Goal: Answer question/provide support

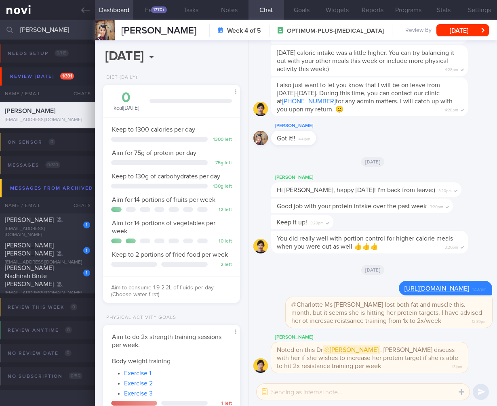
select select "9"
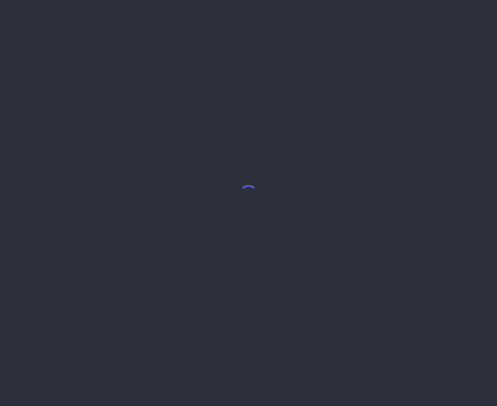
select select "9"
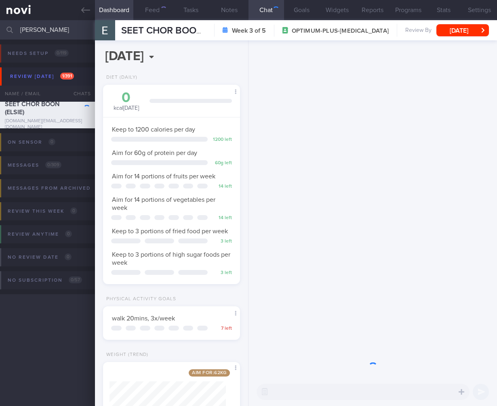
scroll to position [70, 116]
click at [162, 127] on span "Keep to 1200 calories per day" at bounding box center [153, 129] width 83 height 6
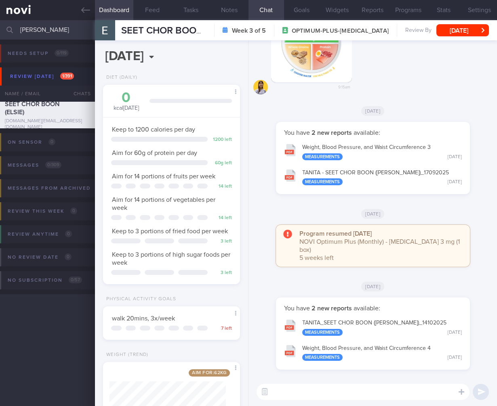
click at [49, 31] on input "[PERSON_NAME]" at bounding box center [248, 29] width 497 height 19
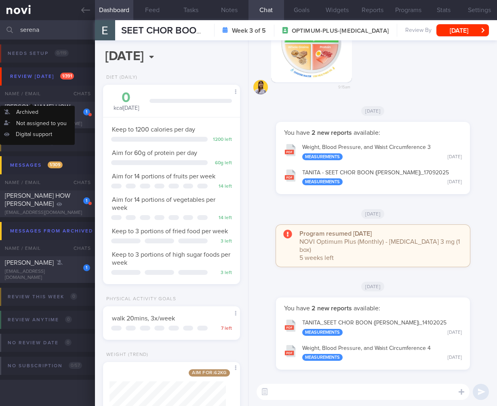
click at [54, 101] on div "Name / Email" at bounding box center [31, 94] width 63 height 16
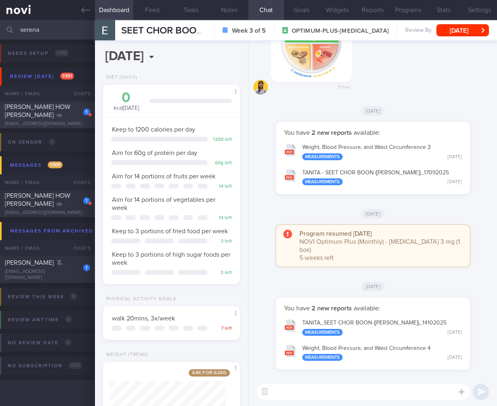
click at [51, 109] on span "[PERSON_NAME] HOW [PERSON_NAME]" at bounding box center [37, 111] width 65 height 15
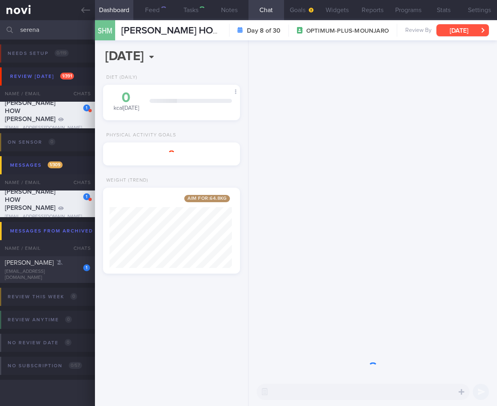
scroll to position [70, 116]
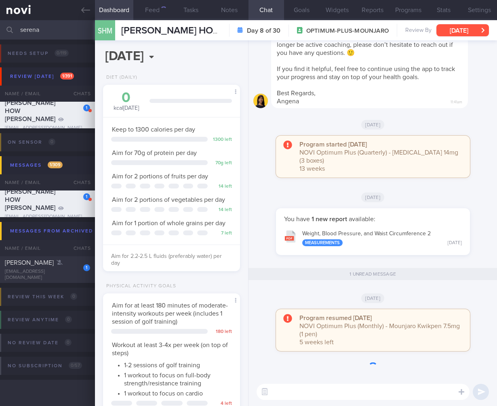
click at [476, 29] on button "[DATE]" at bounding box center [462, 30] width 52 height 12
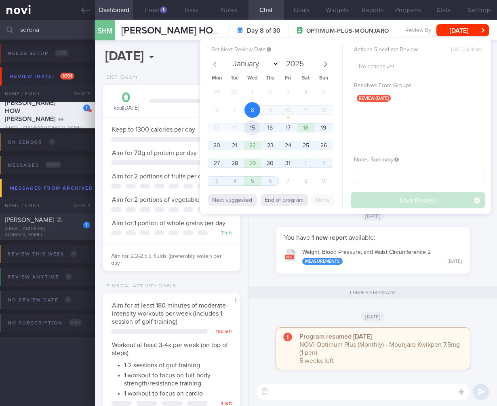
click at [254, 127] on span "15" at bounding box center [252, 128] width 16 height 16
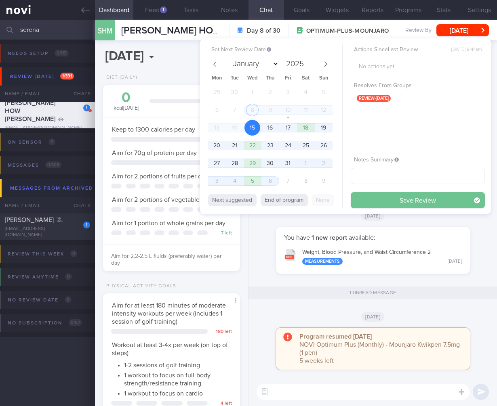
click at [422, 206] on button "Save Review" at bounding box center [417, 200] width 134 height 16
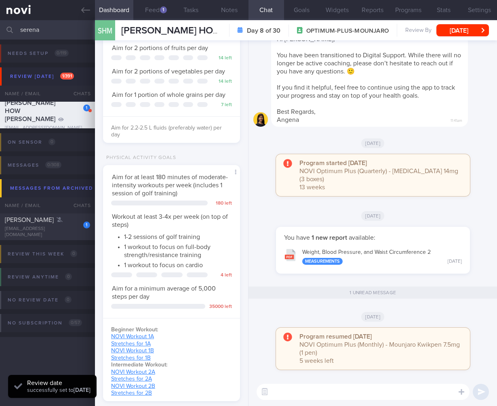
scroll to position [265, 0]
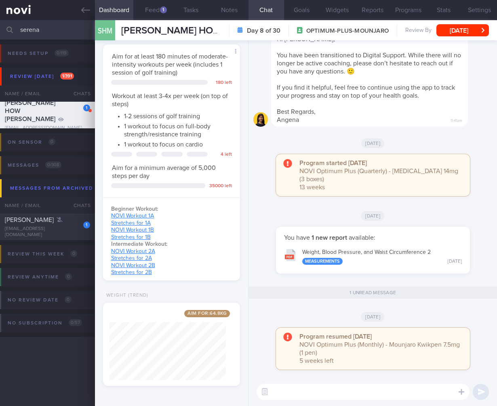
click at [49, 27] on input "serena" at bounding box center [248, 29] width 497 height 19
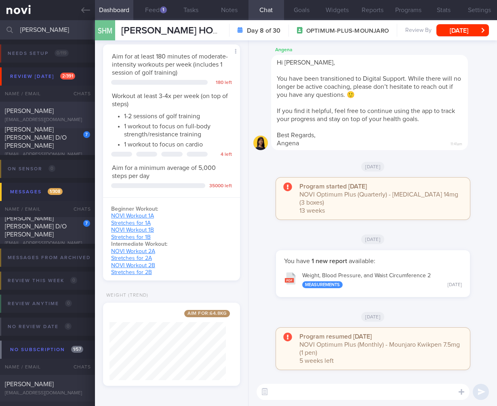
type input "[PERSON_NAME]"
click at [61, 116] on div "[PERSON_NAME] [EMAIL_ADDRESS][DOMAIN_NAME]" at bounding box center [47, 115] width 95 height 16
select select "8"
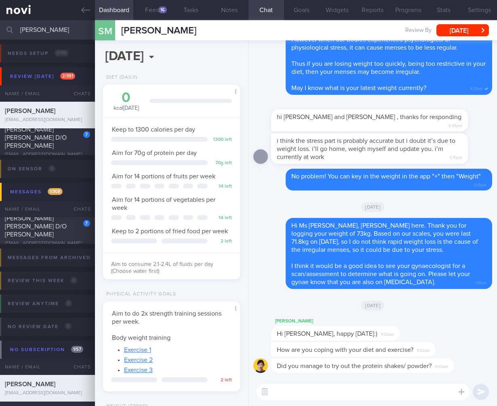
scroll to position [70, 116]
click at [49, 25] on input "[PERSON_NAME]" at bounding box center [248, 29] width 497 height 19
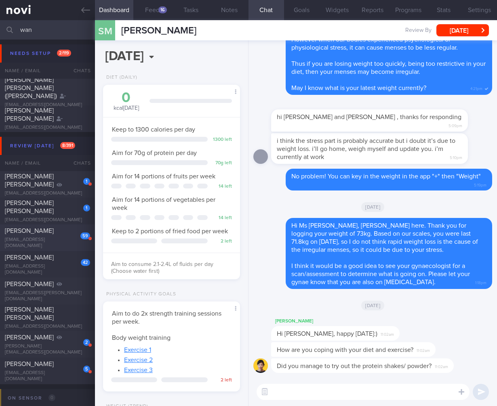
type input "wan"
click at [60, 234] on div "[PERSON_NAME]" at bounding box center [46, 231] width 83 height 8
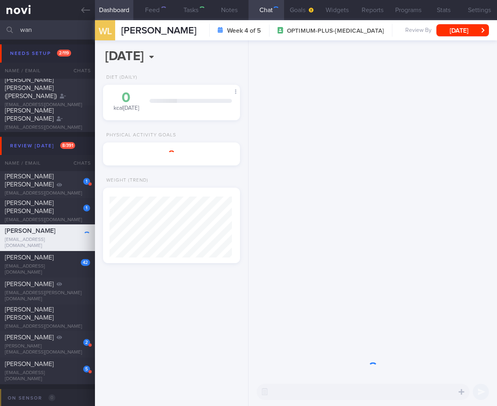
scroll to position [61, 122]
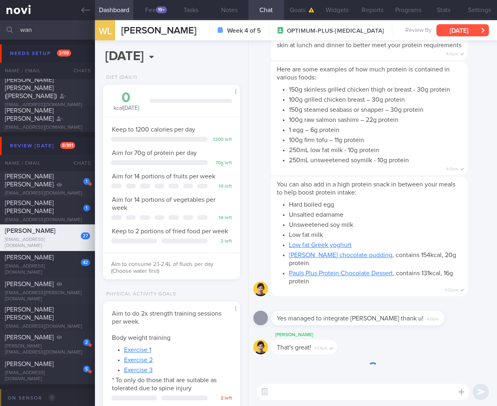
click at [448, 25] on button "[DATE]" at bounding box center [462, 30] width 52 height 12
click at [448, 29] on button "[DATE]" at bounding box center [462, 30] width 52 height 12
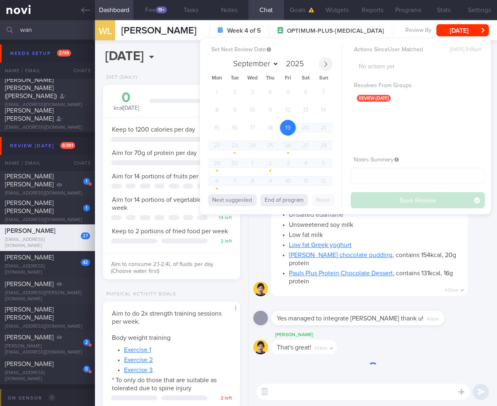
click at [326, 64] on icon at bounding box center [326, 64] width 6 height 6
select select "9"
click at [249, 132] on span "15" at bounding box center [252, 128] width 16 height 16
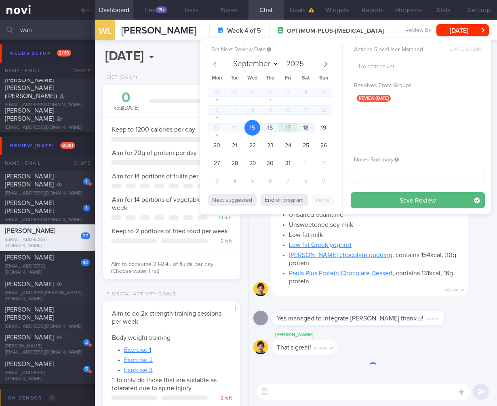
click at [400, 200] on button "Save Review" at bounding box center [417, 200] width 134 height 16
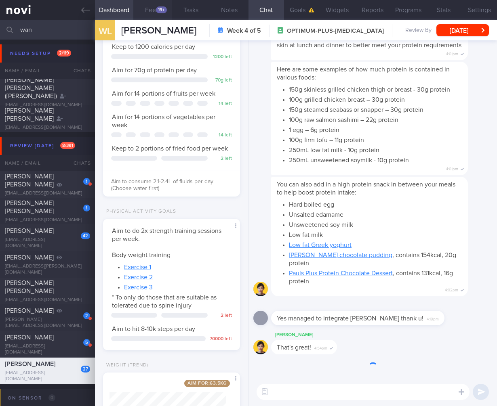
scroll to position [160, 0]
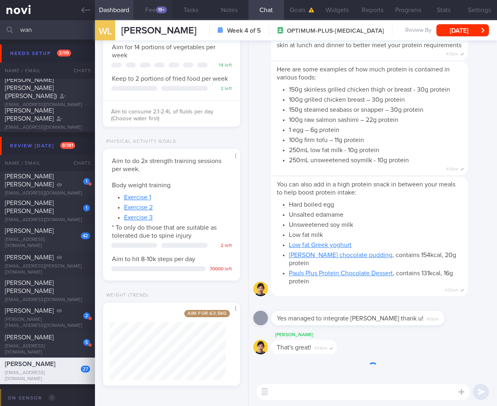
click at [147, 16] on button "Feed 19+" at bounding box center [152, 10] width 38 height 20
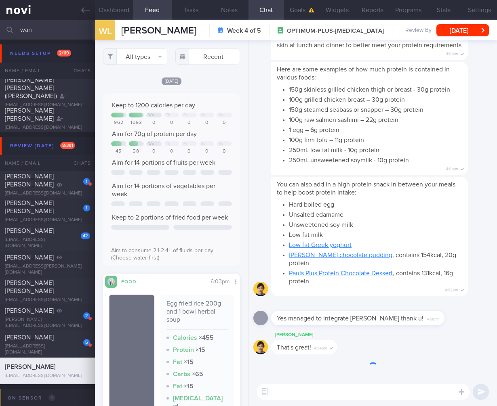
click at [161, 11] on button "Feed 19+" at bounding box center [152, 10] width 38 height 20
click at [130, 60] on button "All types" at bounding box center [135, 56] width 65 height 16
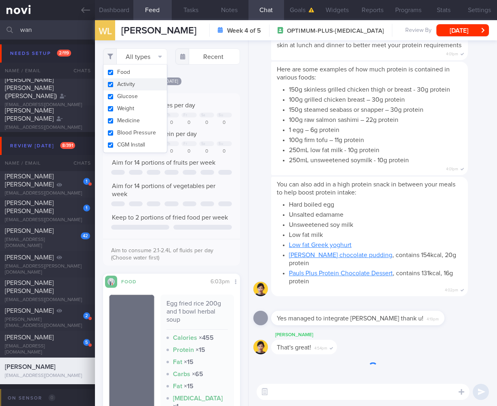
click at [138, 87] on button "Activity" at bounding box center [135, 84] width 64 height 12
checkbox input "false"
click at [119, 11] on button "Dashboard" at bounding box center [114, 10] width 38 height 20
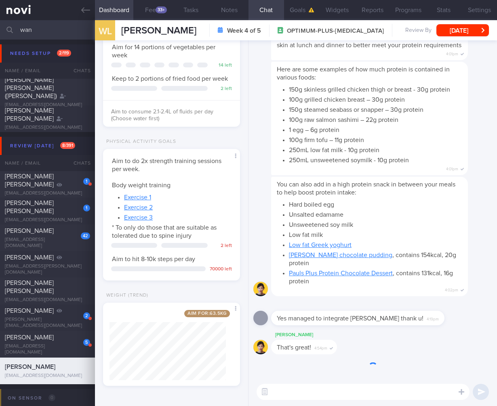
drag, startPoint x: 66, startPoint y: 31, endPoint x: -38, endPoint y: 24, distance: 104.4
click at [0, 24] on html "You are offline! Some functionality will be unavailable Patients New Users Coac…" at bounding box center [248, 203] width 497 height 406
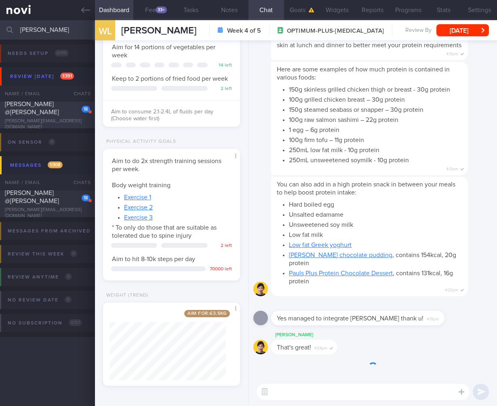
type input "[PERSON_NAME]"
click at [39, 111] on span "[PERSON_NAME] @[PERSON_NAME]" at bounding box center [32, 108] width 54 height 15
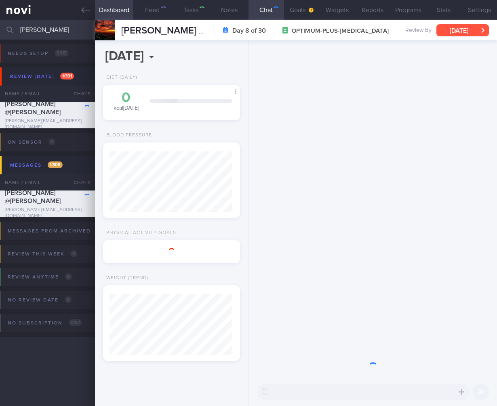
click at [451, 29] on button "[DATE]" at bounding box center [462, 30] width 52 height 12
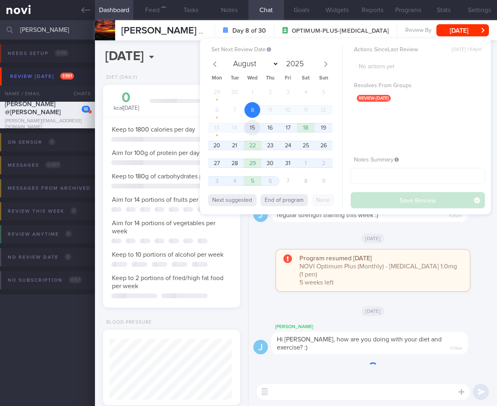
scroll to position [403606, 403548]
click at [251, 131] on span "15" at bounding box center [252, 128] width 16 height 16
click at [427, 201] on button "Save Review" at bounding box center [417, 200] width 134 height 16
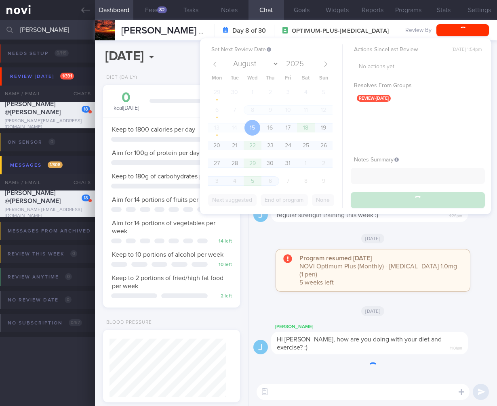
scroll to position [70, 116]
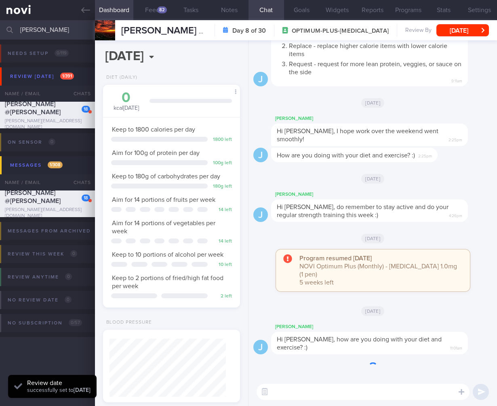
click at [408, 266] on div "Program resumed [DATE] NOVI Optimum Plus (Monthly) - [MEDICAL_DATA] 1.0mg (1 pe…" at bounding box center [380, 270] width 162 height 32
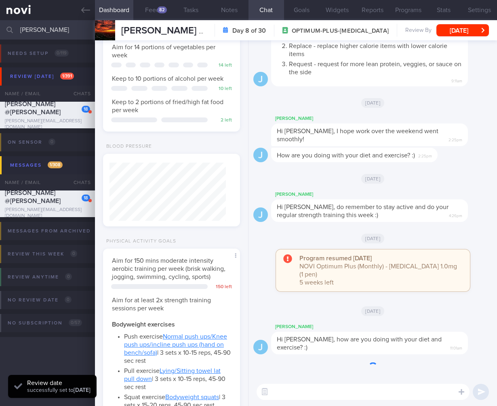
scroll to position [902, 0]
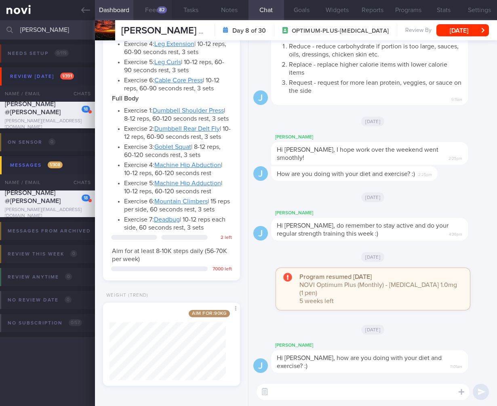
click at [145, 4] on button "Feed 82" at bounding box center [152, 10] width 38 height 20
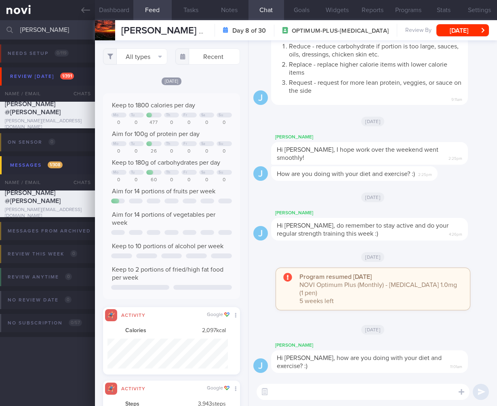
click at [45, 20] on input "[PERSON_NAME]" at bounding box center [248, 29] width 497 height 19
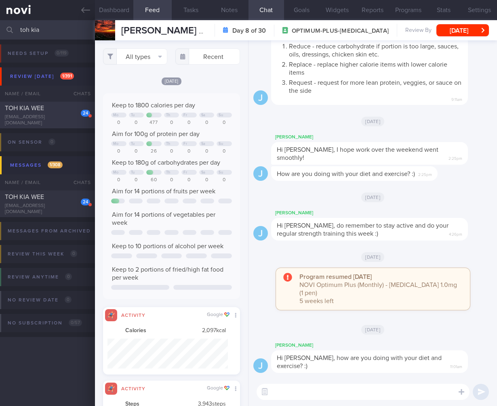
type input "toh kia"
click at [72, 122] on div "[EMAIL_ADDRESS][DOMAIN_NAME]" at bounding box center [47, 120] width 85 height 12
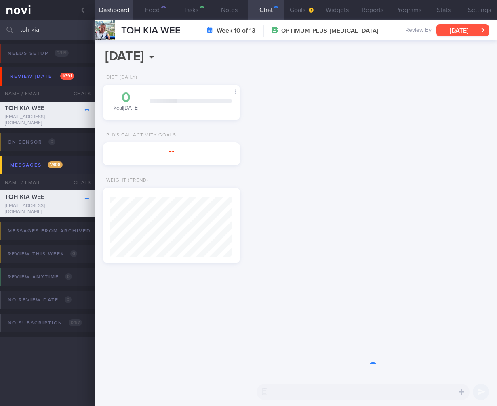
scroll to position [61, 122]
click at [452, 27] on button "[DATE]" at bounding box center [462, 30] width 52 height 12
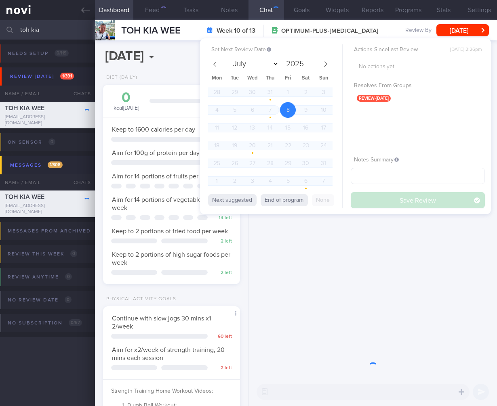
scroll to position [-913, 0]
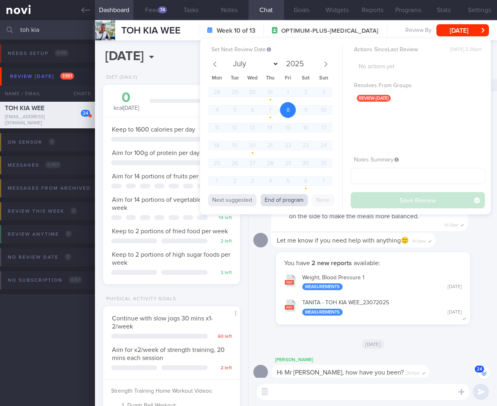
click at [274, 201] on button "End of program" at bounding box center [283, 200] width 47 height 12
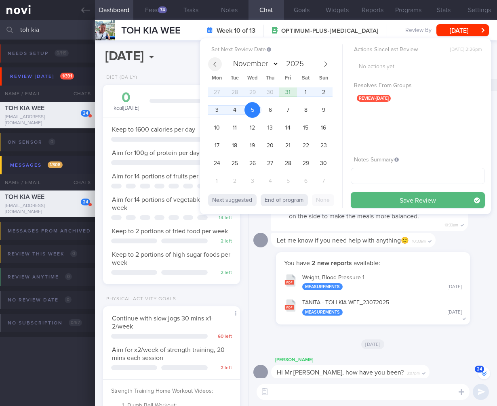
click at [218, 64] on span at bounding box center [215, 64] width 14 height 14
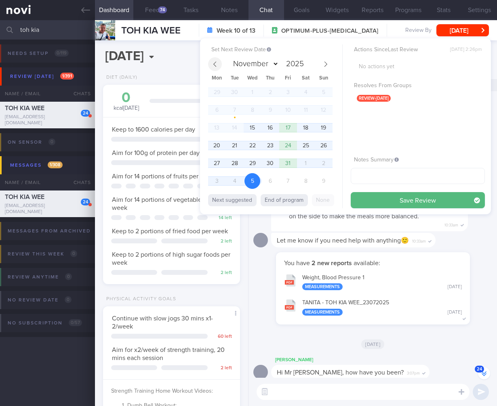
select select "9"
click at [246, 126] on span "15" at bounding box center [252, 128] width 16 height 16
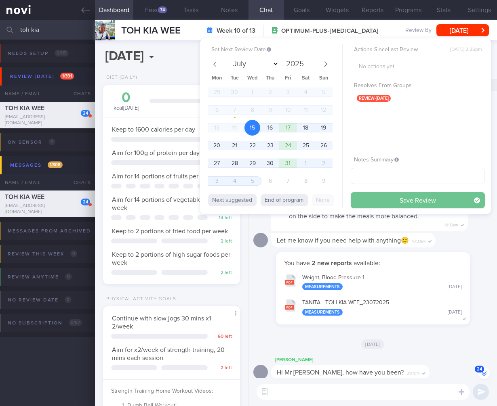
click at [412, 200] on button "Save Review" at bounding box center [417, 200] width 134 height 16
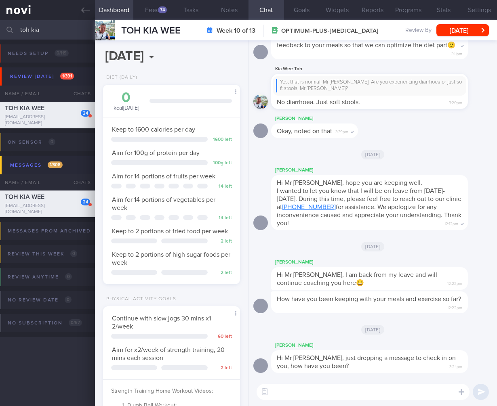
scroll to position [230, 0]
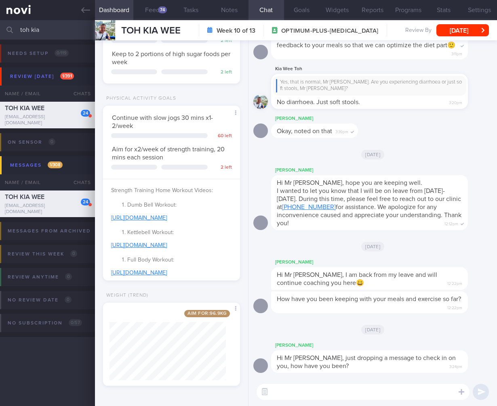
drag, startPoint x: 63, startPoint y: 28, endPoint x: -53, endPoint y: 22, distance: 116.4
click at [0, 22] on html "You are offline! Some functionality will be unavailable Patients New Users Coac…" at bounding box center [248, 203] width 497 height 406
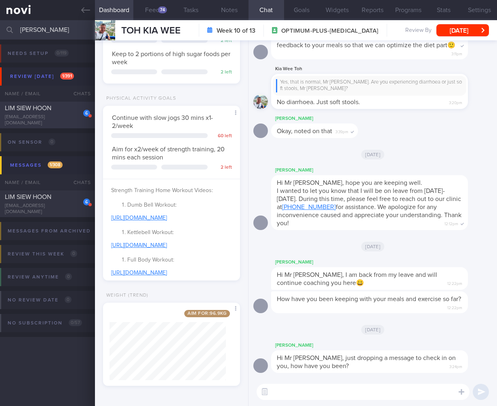
type input "[PERSON_NAME]"
click at [38, 122] on div "[EMAIL_ADDRESS][DOMAIN_NAME]" at bounding box center [47, 120] width 85 height 12
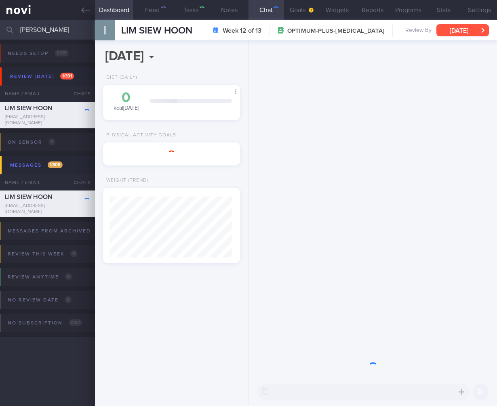
click at [449, 29] on button "[DATE]" at bounding box center [462, 30] width 52 height 12
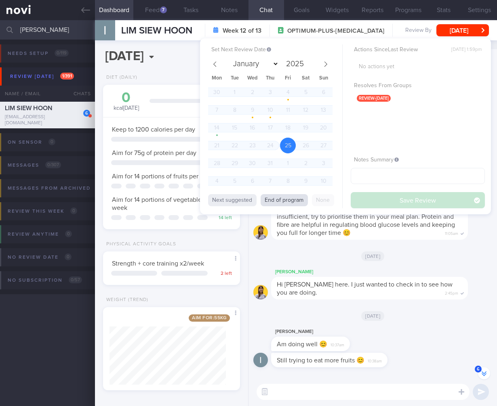
click at [277, 202] on button "End of program" at bounding box center [283, 200] width 47 height 12
select select "9"
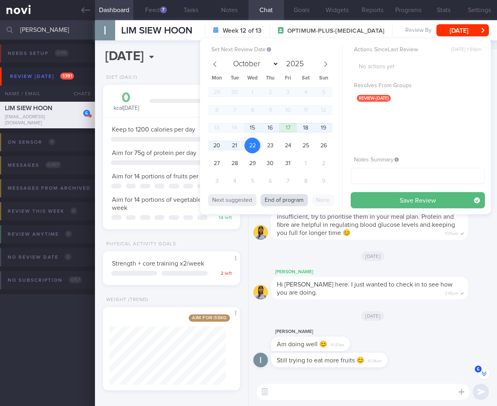
scroll to position [70, 116]
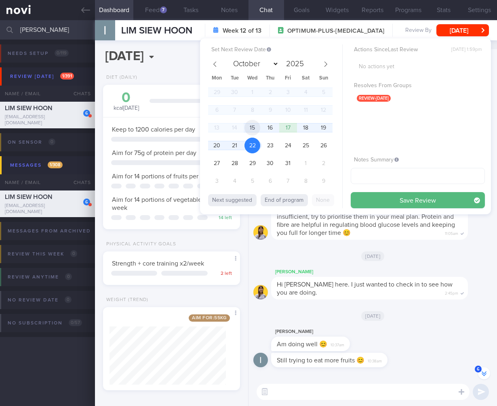
click at [250, 126] on span "15" at bounding box center [252, 128] width 16 height 16
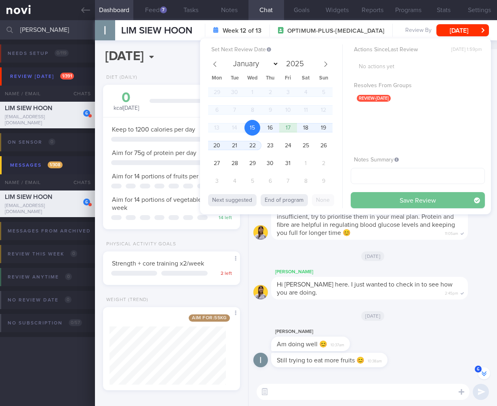
click at [469, 204] on button "Save Review" at bounding box center [417, 200] width 134 height 16
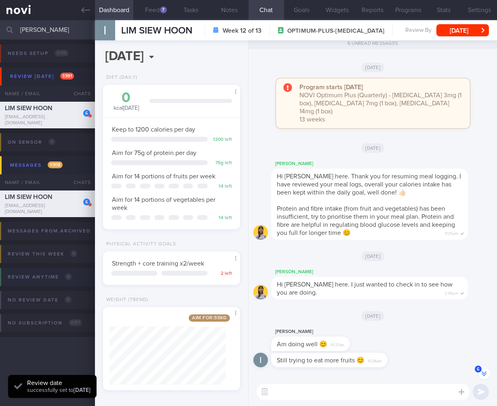
scroll to position [0, 0]
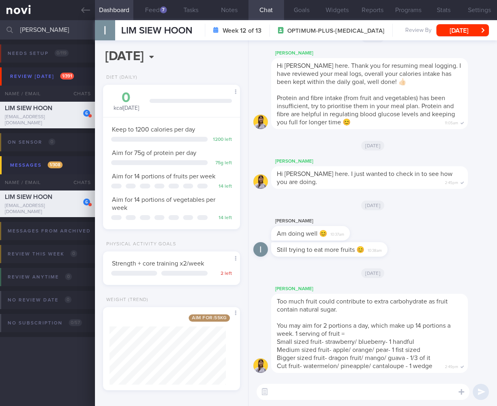
click at [52, 30] on input "[PERSON_NAME]" at bounding box center [248, 29] width 497 height 19
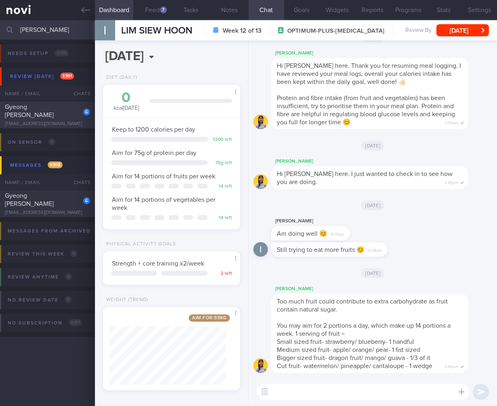
click at [76, 125] on div "6 [PERSON_NAME] [EMAIL_ADDRESS][DOMAIN_NAME] [DATE] [DATE] OPTIMUM-PLUS-[MEDICA…" at bounding box center [248, 115] width 497 height 27
click at [84, 39] on input "[PERSON_NAME]" at bounding box center [248, 29] width 497 height 19
type input "[PERSON_NAME]"
click at [32, 115] on div "6 [PERSON_NAME] [EMAIL_ADDRESS][DOMAIN_NAME]" at bounding box center [47, 115] width 95 height 24
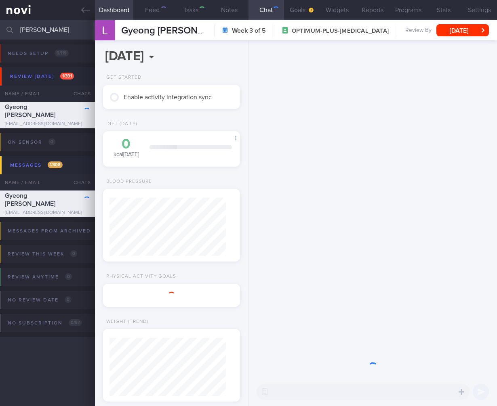
select select "8"
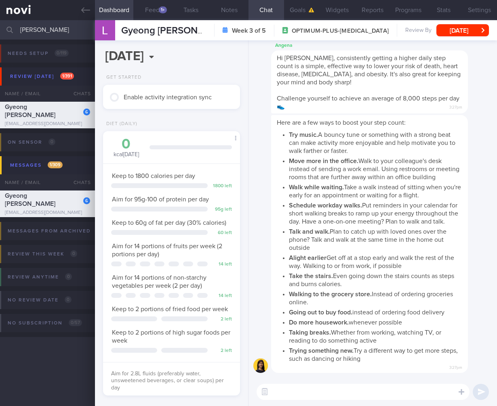
drag, startPoint x: 55, startPoint y: 32, endPoint x: -82, endPoint y: 24, distance: 137.9
click at [0, 24] on html "You are offline! Some functionality will be unavailable Patients New Users Coac…" at bounding box center [248, 203] width 497 height 406
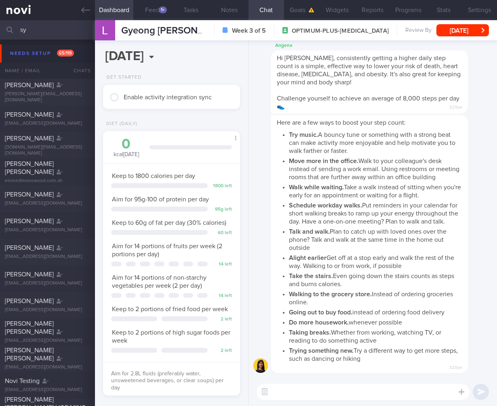
type input "s"
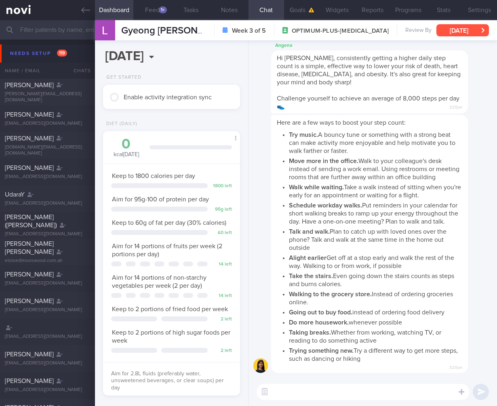
click at [469, 23] on div "[PERSON_NAME] [PERSON_NAME] [PERSON_NAME] [EMAIL_ADDRESS][DOMAIN_NAME] Week 3 o…" at bounding box center [296, 30] width 402 height 20
click at [469, 26] on button "[DATE]" at bounding box center [462, 30] width 52 height 12
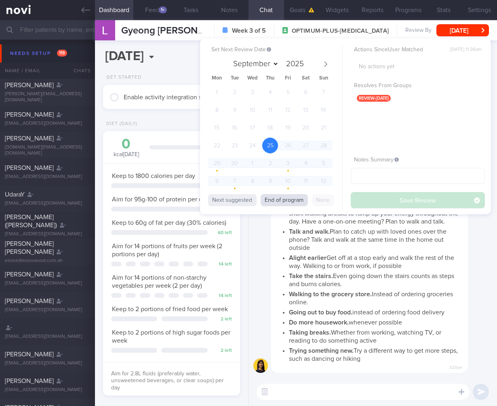
click at [271, 201] on button "End of program" at bounding box center [283, 200] width 47 height 12
select select "9"
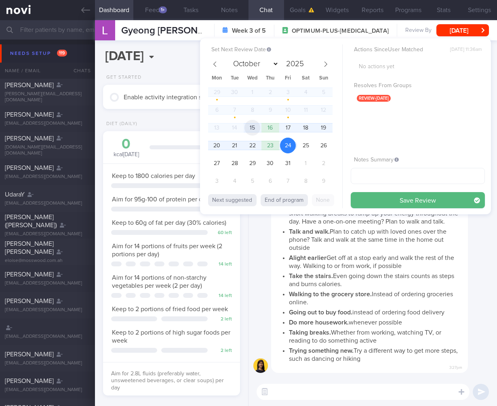
click at [258, 129] on span "15" at bounding box center [252, 128] width 16 height 16
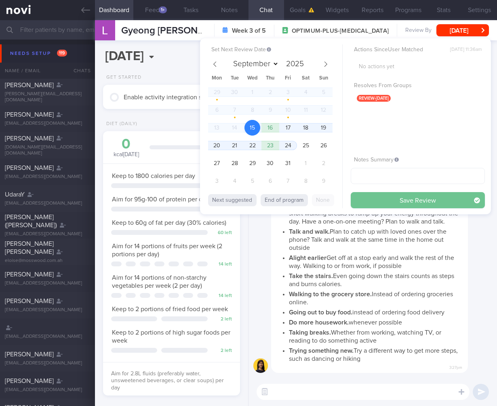
click at [400, 195] on button "Save Review" at bounding box center [417, 200] width 134 height 16
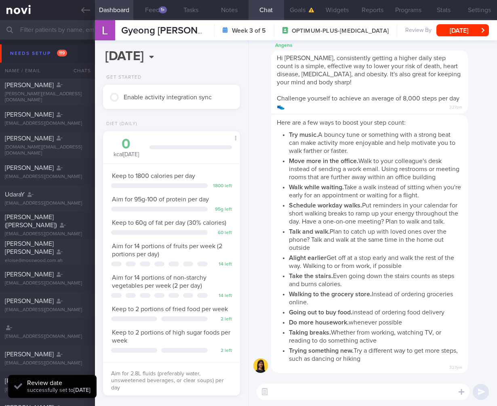
click at [53, 35] on input "text" at bounding box center [248, 29] width 497 height 19
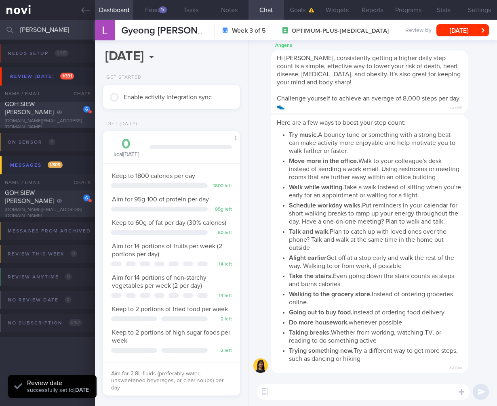
type input "[PERSON_NAME]"
click at [54, 106] on span "GOH SIEW [PERSON_NAME]" at bounding box center [29, 108] width 49 height 15
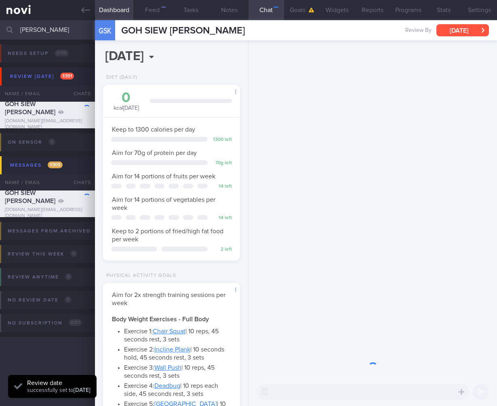
scroll to position [70, 116]
click at [464, 30] on button "[DATE]" at bounding box center [462, 30] width 52 height 12
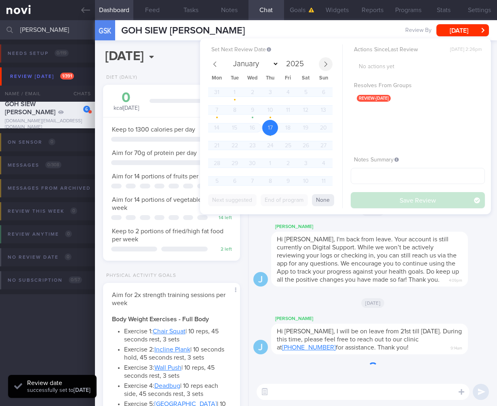
click at [323, 63] on icon at bounding box center [326, 64] width 6 height 6
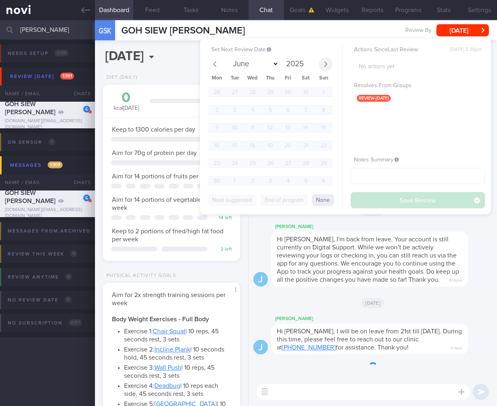
click at [324, 63] on icon at bounding box center [326, 64] width 6 height 6
click at [323, 64] on icon at bounding box center [326, 64] width 6 height 6
select select "9"
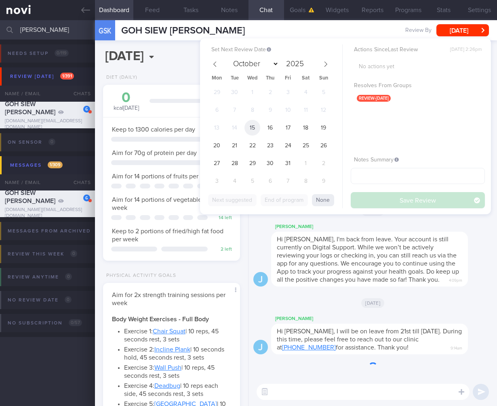
click at [257, 127] on span "15" at bounding box center [252, 128] width 16 height 16
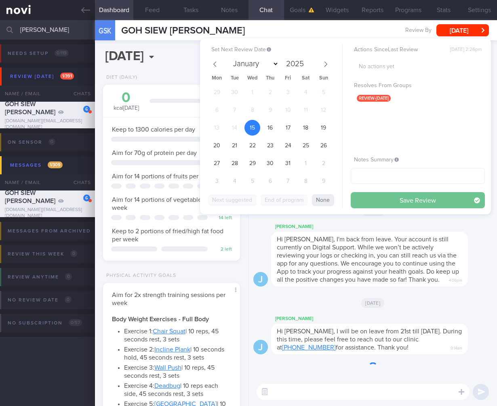
click at [400, 200] on button "Save Review" at bounding box center [417, 200] width 134 height 16
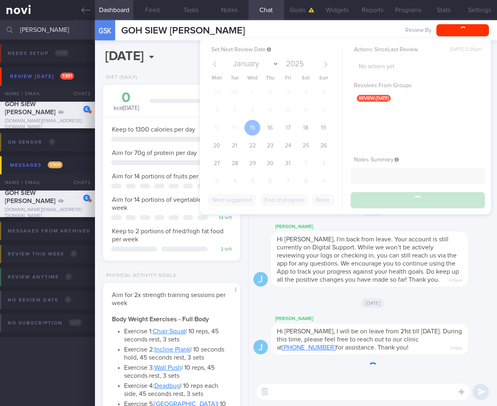
click at [403, 261] on span "Hi [PERSON_NAME], I'm back from leave. Your account is still currently on Digit…" at bounding box center [368, 259] width 182 height 47
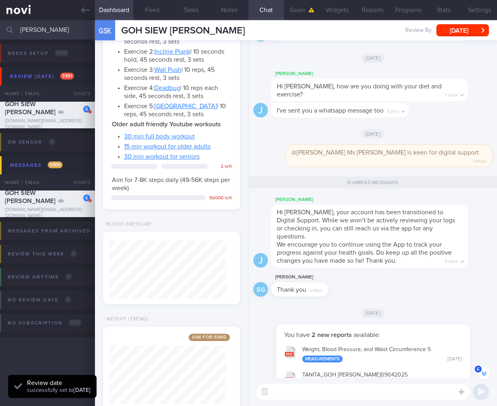
scroll to position [-343, 0]
click at [54, 27] on input "[PERSON_NAME]" at bounding box center [248, 29] width 497 height 19
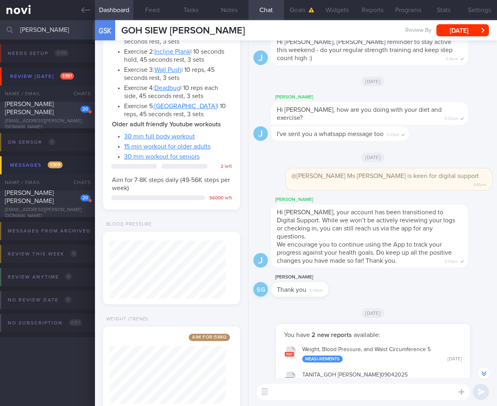
click at [43, 109] on span "[PERSON_NAME] [PERSON_NAME]" at bounding box center [29, 108] width 49 height 15
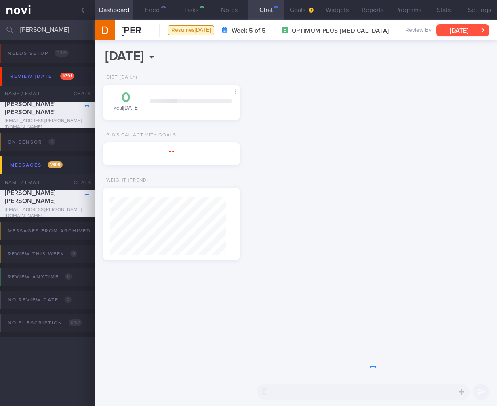
click at [461, 27] on button "[DATE]" at bounding box center [462, 30] width 52 height 12
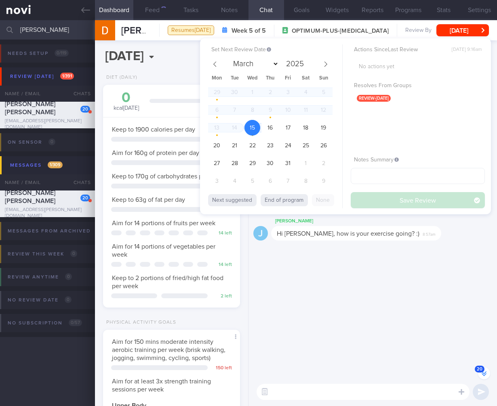
scroll to position [-517, 0]
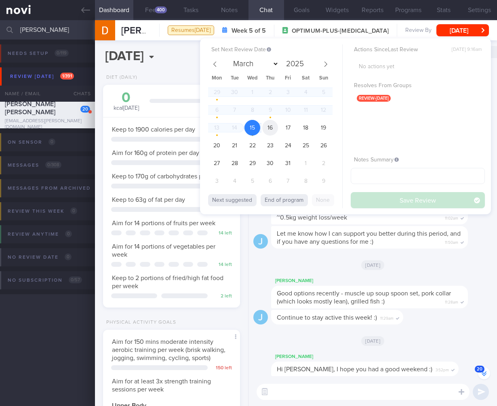
click at [235, 129] on div "29 30 1 2 3 4 5 6 7 8 9 10 11 12 13 14 15 16 17 18 19 20 21 22 23 24 25 26 27 2…" at bounding box center [270, 137] width 124 height 107
click at [277, 126] on span "16" at bounding box center [270, 128] width 16 height 16
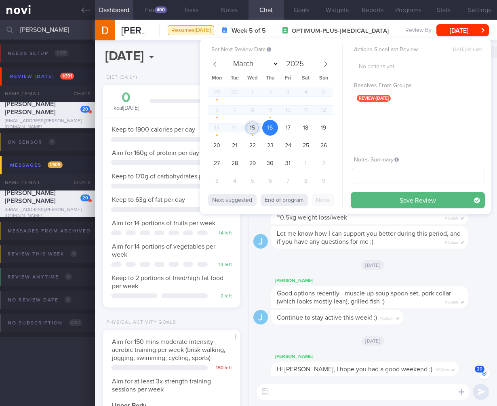
click at [256, 127] on span "15" at bounding box center [252, 128] width 16 height 16
click at [411, 195] on button "Save Review" at bounding box center [417, 200] width 134 height 16
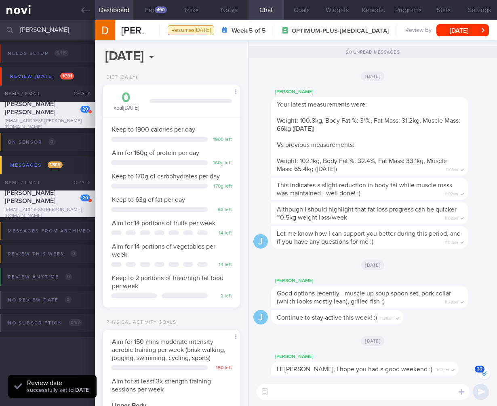
click at [411, 198] on div "This indicates a slight reduction in body fat while muscle mass was maintained …" at bounding box center [369, 189] width 197 height 23
click at [403, 268] on div "[DATE]" at bounding box center [372, 265] width 239 height 23
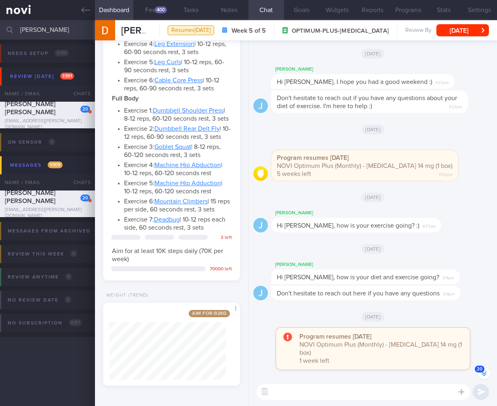
scroll to position [-176, 0]
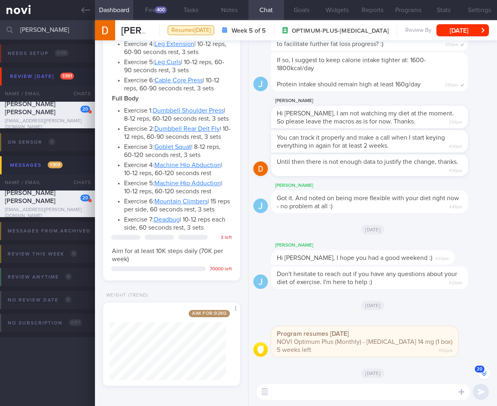
click at [73, 29] on input "[PERSON_NAME]" at bounding box center [248, 29] width 497 height 19
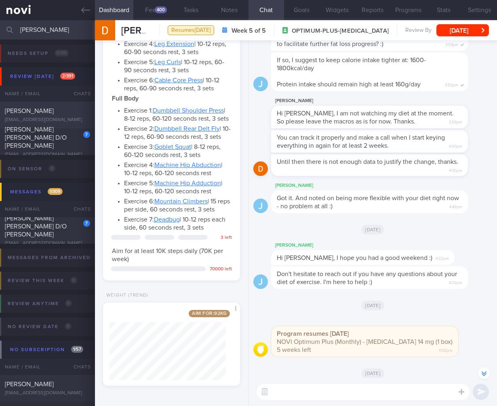
type input "[PERSON_NAME]"
click at [69, 117] on div "[EMAIL_ADDRESS][DOMAIN_NAME]" at bounding box center [47, 120] width 85 height 6
select select "8"
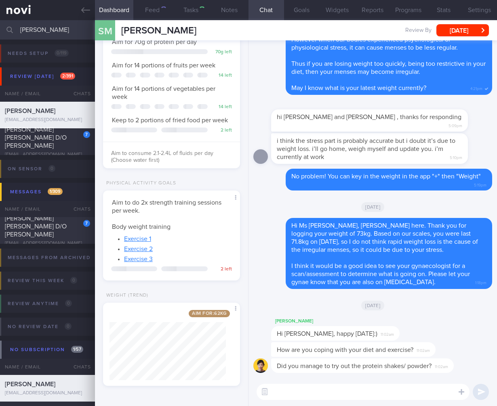
scroll to position [70, 116]
click at [147, 16] on button "Feed 16" at bounding box center [152, 10] width 38 height 20
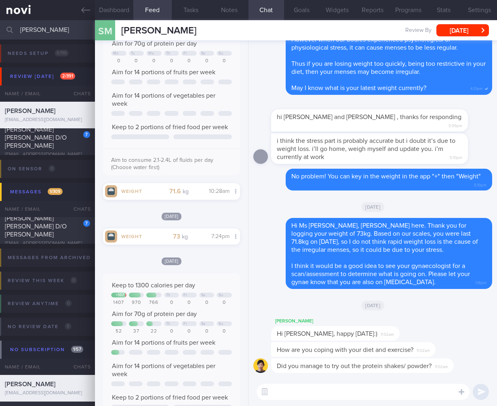
scroll to position [132, 0]
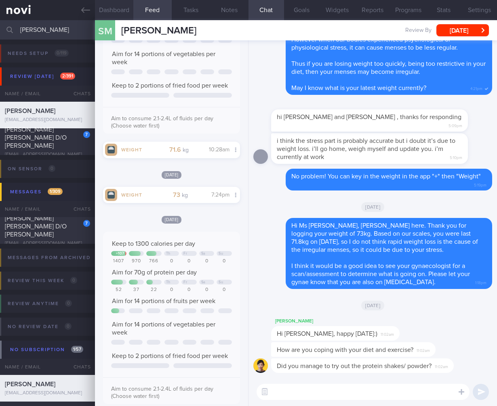
click at [115, 11] on button "Dashboard" at bounding box center [114, 10] width 38 height 20
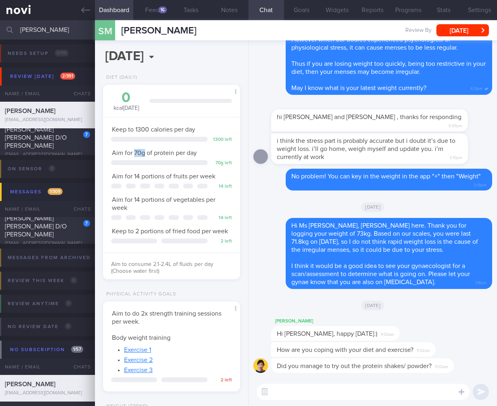
drag, startPoint x: 133, startPoint y: 154, endPoint x: 145, endPoint y: 154, distance: 11.7
click at [145, 154] on span "Aim for 70g of protein per day" at bounding box center [154, 153] width 85 height 6
click at [274, 393] on textarea at bounding box center [362, 392] width 213 height 16
click at [267, 392] on button "button" at bounding box center [264, 392] width 15 height 15
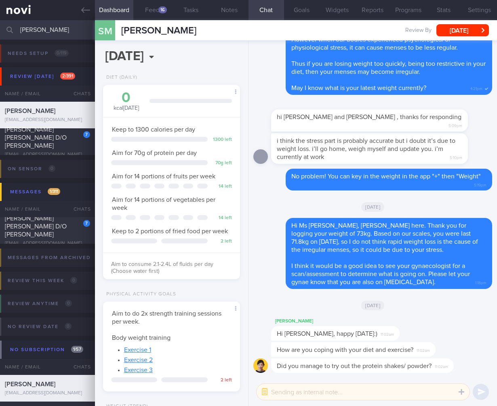
click at [298, 392] on textarea at bounding box center [362, 392] width 213 height 16
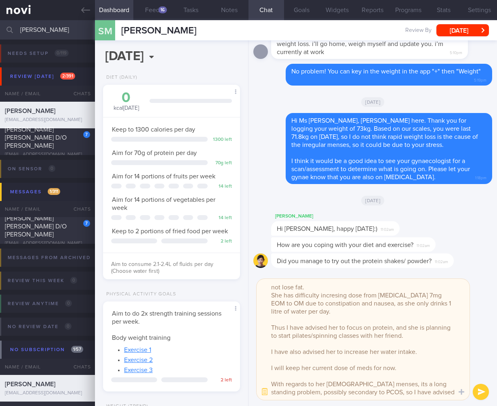
scroll to position [8, 0]
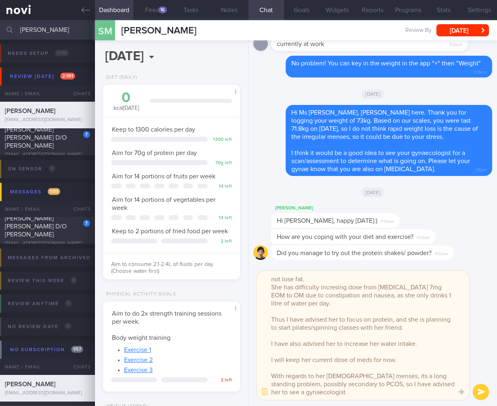
type textarea "@Charlotte Ms [PERSON_NAME] gained a bit of muscle but did not lose fat. She ha…"
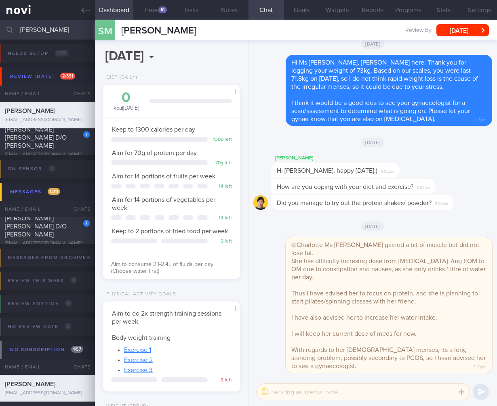
scroll to position [0, 0]
click at [46, 35] on input "[PERSON_NAME]" at bounding box center [248, 29] width 497 height 19
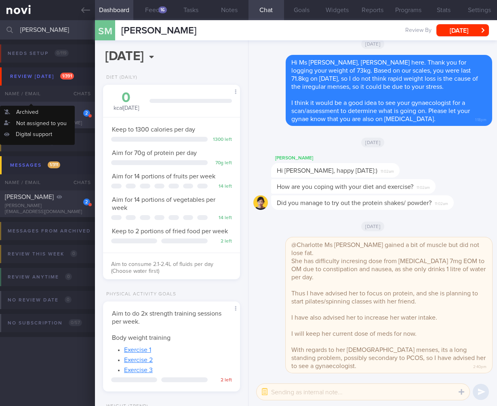
type input "[PERSON_NAME]"
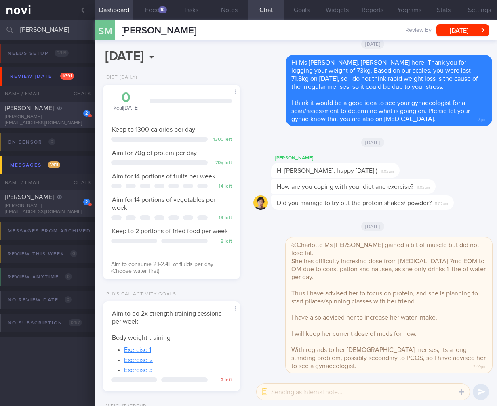
click at [63, 111] on div "[PERSON_NAME]" at bounding box center [46, 108] width 83 height 8
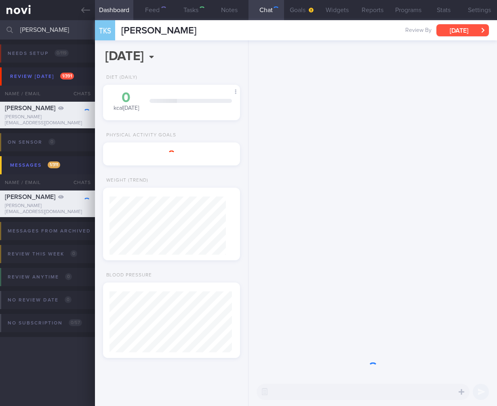
select select "9"
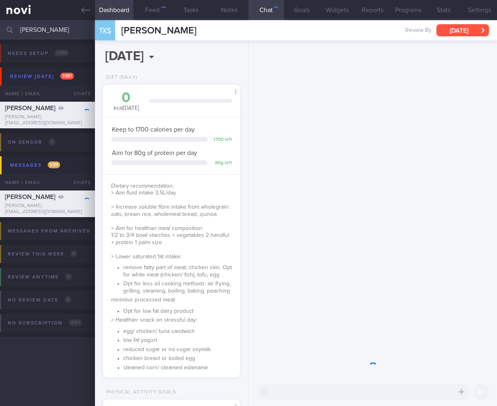
scroll to position [403606, 403548]
click at [461, 27] on button "[DATE]" at bounding box center [462, 30] width 52 height 12
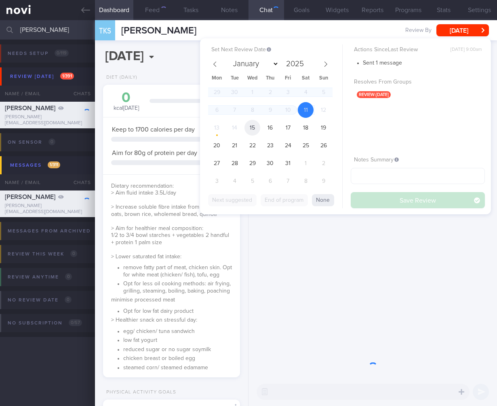
click at [256, 128] on span "15" at bounding box center [252, 128] width 16 height 16
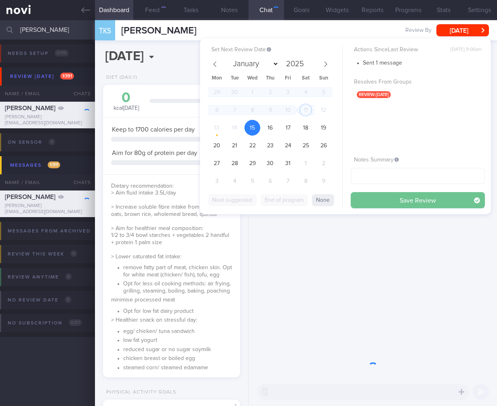
click at [450, 198] on button "Save Review" at bounding box center [417, 200] width 134 height 16
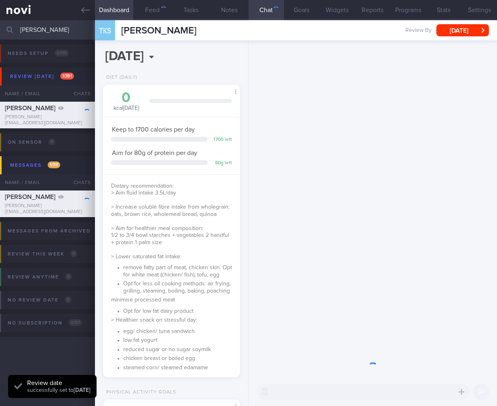
scroll to position [70, 116]
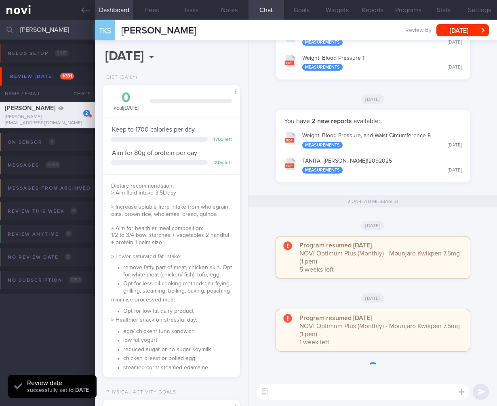
drag, startPoint x: 63, startPoint y: 27, endPoint x: 4, endPoint y: 21, distance: 59.3
click at [4, 21] on div "[PERSON_NAME] Assigned patients Assigned patients All active patients Archived …" at bounding box center [248, 29] width 497 height 19
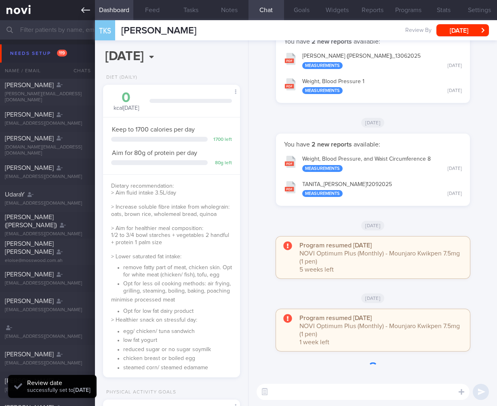
click at [84, 10] on icon at bounding box center [85, 10] width 9 height 6
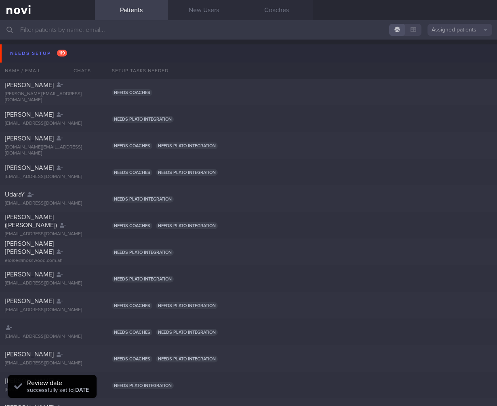
click at [96, 58] on button "Needs setup 119" at bounding box center [249, 53] width 499 height 18
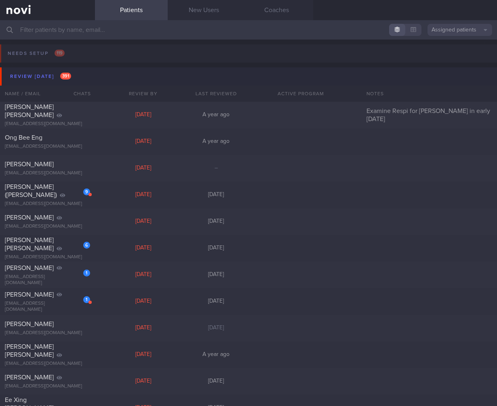
click at [105, 74] on button "Review [DATE] 391" at bounding box center [249, 76] width 499 height 18
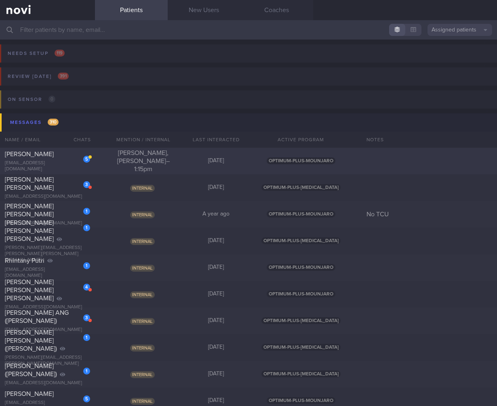
click at [184, 157] on div "5 [PERSON_NAME] [EMAIL_ADDRESS][DOMAIN_NAME] [PERSON_NAME], [PERSON_NAME] – 1:1…" at bounding box center [248, 161] width 497 height 27
select select "9"
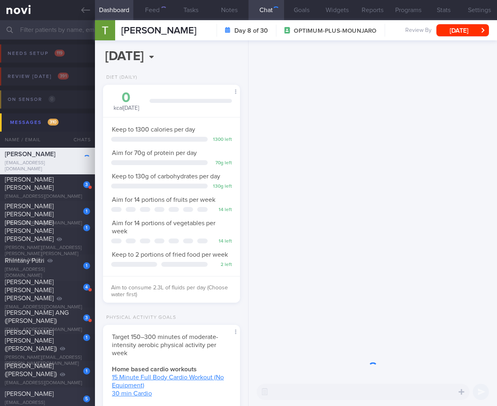
scroll to position [403595, 403548]
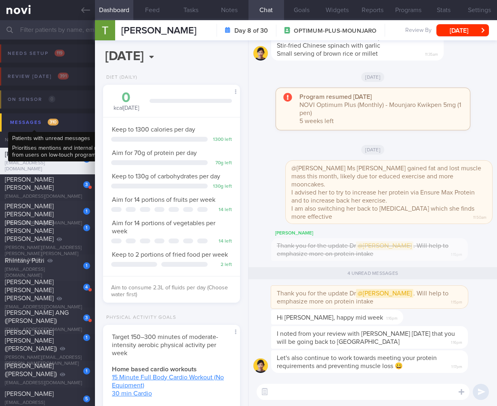
click at [56, 122] on span "310" at bounding box center [53, 122] width 11 height 7
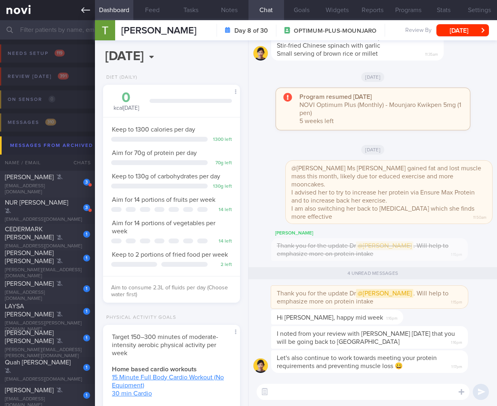
click at [84, 9] on icon at bounding box center [85, 10] width 9 height 9
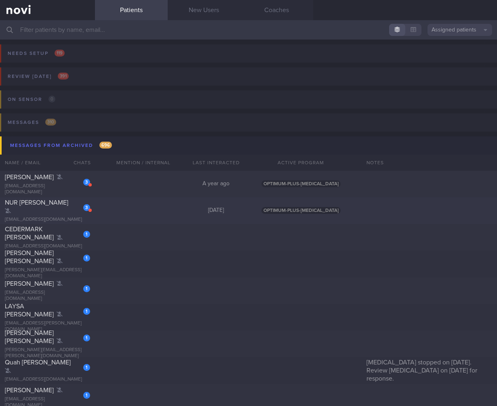
click at [104, 206] on div "3 [PERSON_NAME] [EMAIL_ADDRESS][DOMAIN_NAME] [DATE] OPTIMUM-PLUS-[MEDICAL_DATA]" at bounding box center [248, 210] width 497 height 27
select select "9"
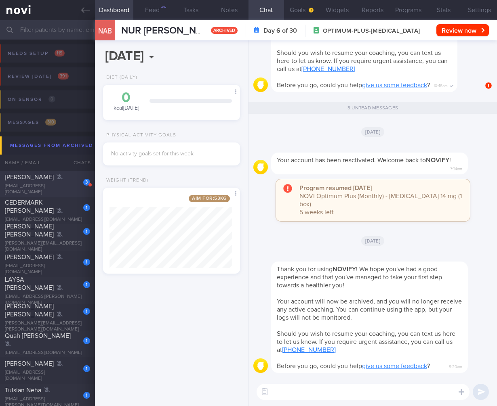
scroll to position [73, 122]
click at [42, 174] on div "3 [PERSON_NAME] [EMAIL_ADDRESS][DOMAIN_NAME] A year ago OPTIMUM-PLUS-[MEDICAL_D…" at bounding box center [248, 184] width 497 height 27
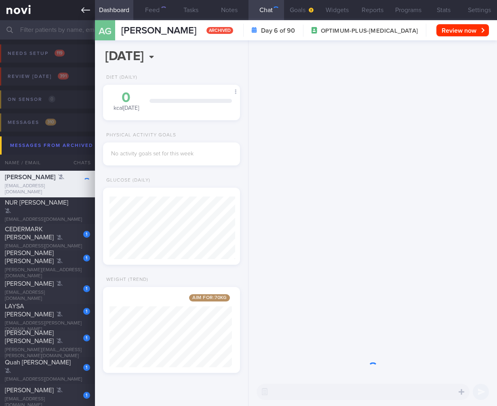
scroll to position [63, 126]
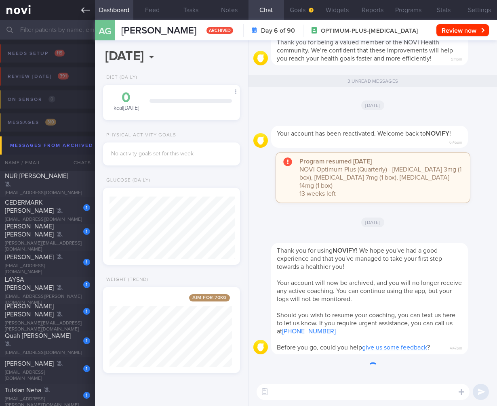
click at [80, 12] on link at bounding box center [47, 10] width 95 height 20
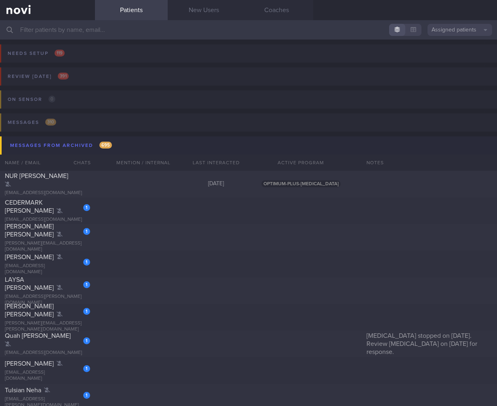
click at [144, 140] on button "Messages from Archived 695" at bounding box center [249, 145] width 499 height 18
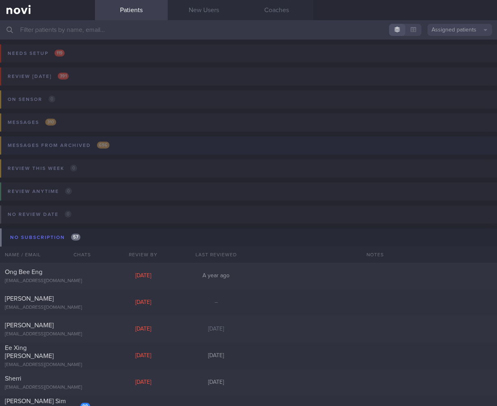
click at [140, 142] on button "Messages from Archived 696" at bounding box center [247, 147] width 499 height 23
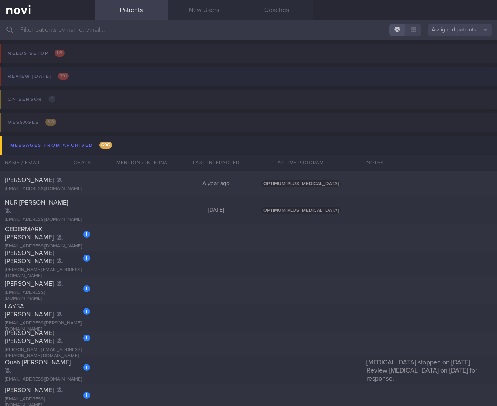
click at [95, 76] on button "Review [DATE] 391" at bounding box center [247, 78] width 499 height 23
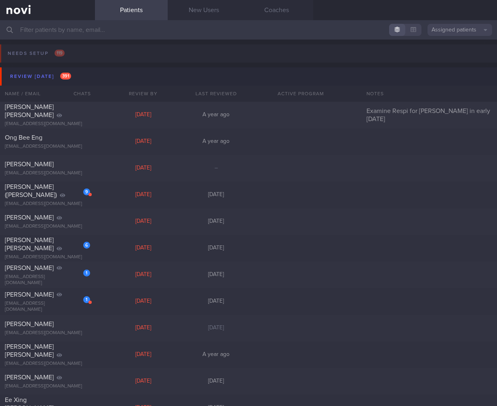
click at [120, 34] on input "text" at bounding box center [248, 29] width 497 height 19
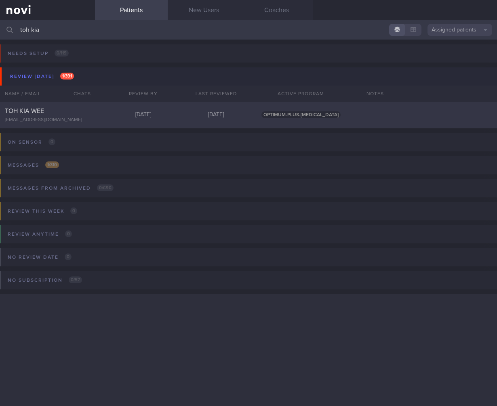
type input "toh kia"
click at [123, 109] on div "TOH KIA WEE [EMAIL_ADDRESS][DOMAIN_NAME] [DATE] [DATE] OPTIMUM-PLUS-[MEDICAL_DA…" at bounding box center [248, 115] width 497 height 27
select select "9"
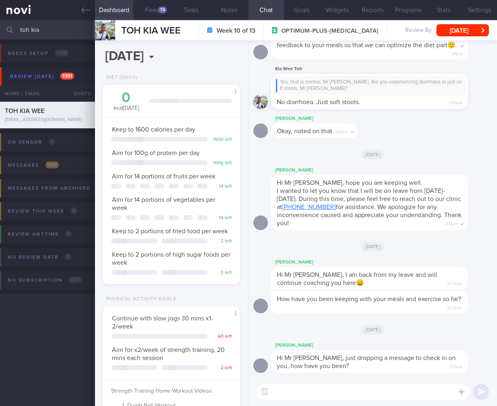
scroll to position [70, 116]
click at [104, 36] on div at bounding box center [105, 30] width 20 height 20
click at [22, 37] on input "toh kia" at bounding box center [248, 29] width 497 height 19
type input "a"
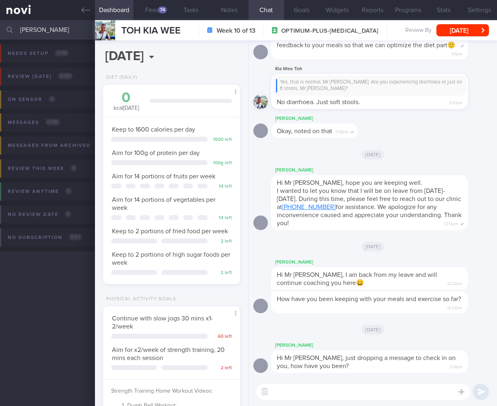
drag, startPoint x: 50, startPoint y: 29, endPoint x: -42, endPoint y: 23, distance: 91.9
click at [0, 23] on html "You are offline! Some functionality will be unavailable Patients New Users Coac…" at bounding box center [248, 203] width 497 height 406
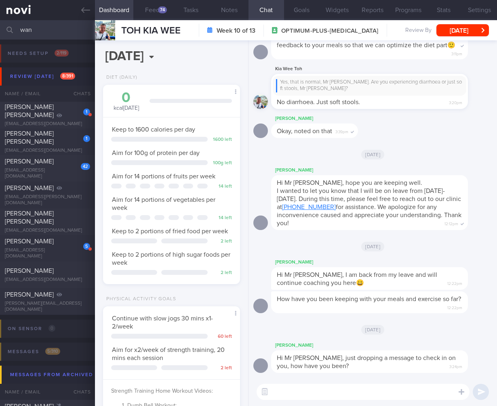
drag, startPoint x: 37, startPoint y: 28, endPoint x: 0, endPoint y: 25, distance: 36.4
click at [1, 25] on div "wan Assigned patients Assigned patients All active patients Archived patients" at bounding box center [248, 29] width 497 height 19
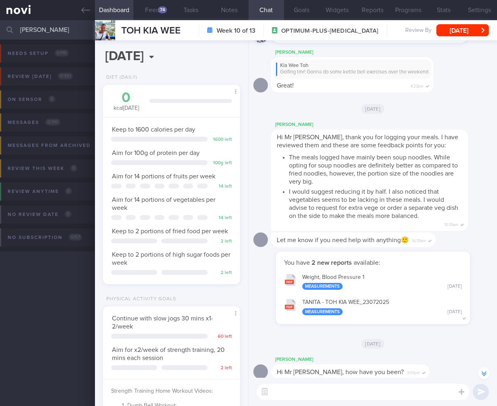
scroll to position [-1038, 0]
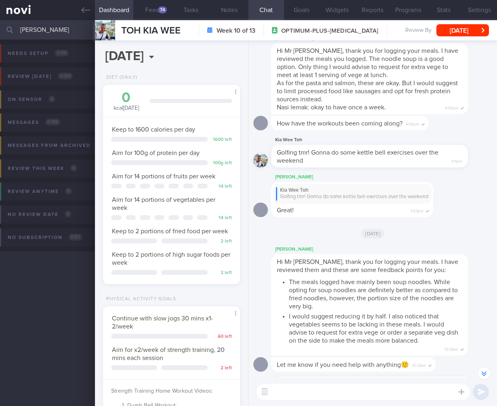
drag, startPoint x: 75, startPoint y: 32, endPoint x: -16, endPoint y: 21, distance: 92.2
click at [0, 21] on html "You are offline! Some functionality will be unavailable Patients New Users Coac…" at bounding box center [248, 203] width 497 height 406
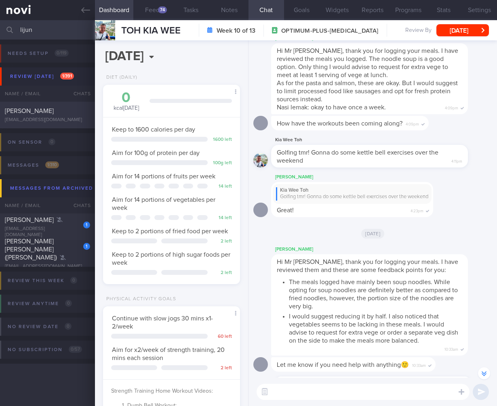
type input "lijun"
click at [50, 115] on div "[PERSON_NAME] [EMAIL_ADDRESS][DOMAIN_NAME]" at bounding box center [47, 115] width 95 height 16
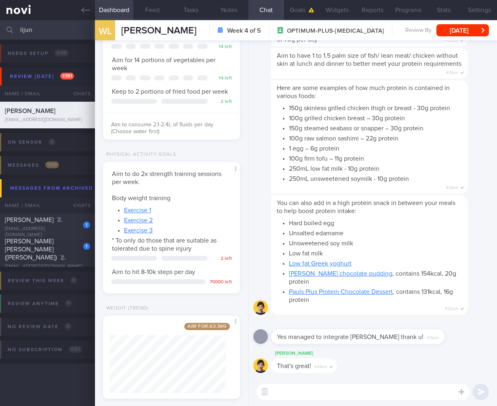
scroll to position [-157, 0]
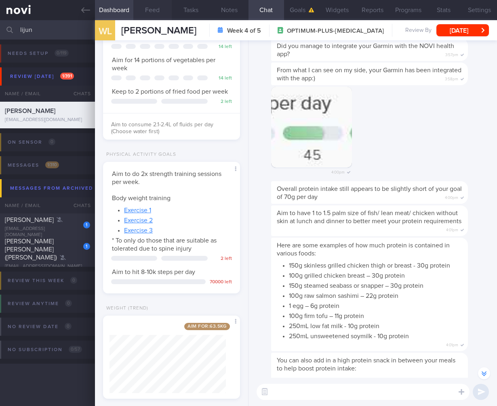
click at [144, 17] on button "Feed" at bounding box center [152, 10] width 38 height 20
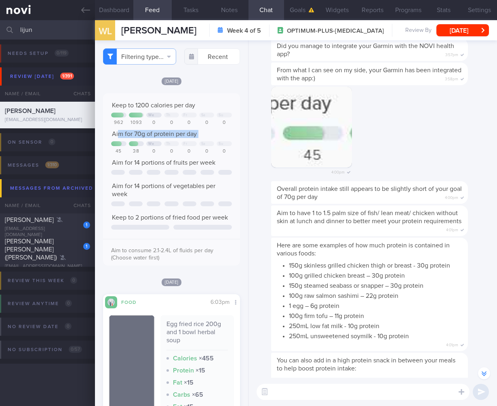
drag, startPoint x: 117, startPoint y: 145, endPoint x: 150, endPoint y: 148, distance: 33.3
click at [150, 148] on div "Keep to 1200 calories per day We Th Fr Sa Su 962 1093 0 0 0 0 0 Aim for 70g of …" at bounding box center [171, 182] width 121 height 162
click at [274, 155] on button "button" at bounding box center [311, 127] width 81 height 81
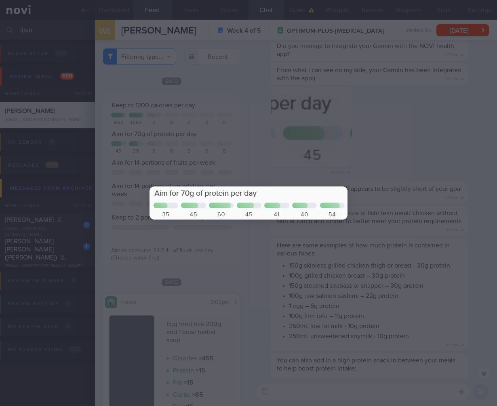
click at [406, 152] on div at bounding box center [248, 203] width 497 height 406
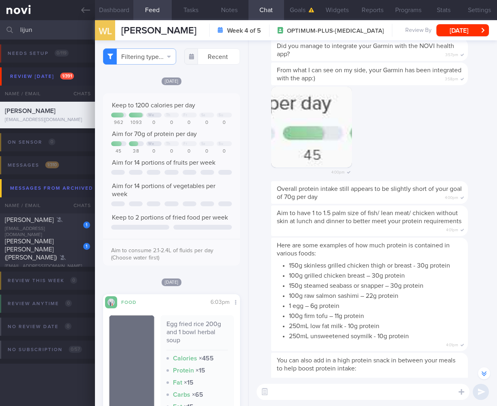
click at [103, 10] on button "Dashboard" at bounding box center [114, 10] width 38 height 20
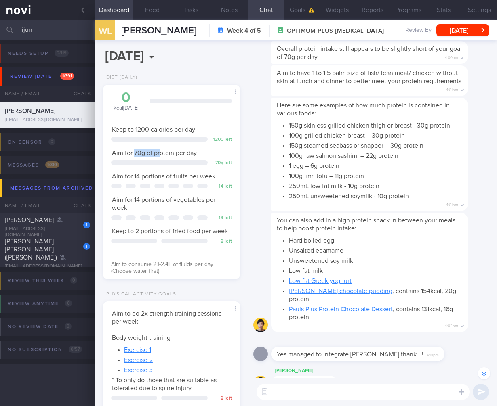
drag, startPoint x: 133, startPoint y: 150, endPoint x: 161, endPoint y: 153, distance: 28.0
click at [161, 153] on span "Aim for 70g of protein per day" at bounding box center [154, 153] width 85 height 6
click at [172, 204] on div "Aim for 14 portions of vegetables per week" at bounding box center [171, 204] width 121 height 16
click at [161, 8] on button "Feed" at bounding box center [152, 10] width 38 height 20
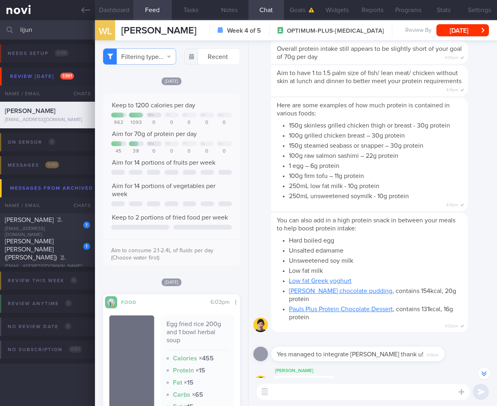
click at [119, 9] on button "Dashboard" at bounding box center [114, 10] width 38 height 20
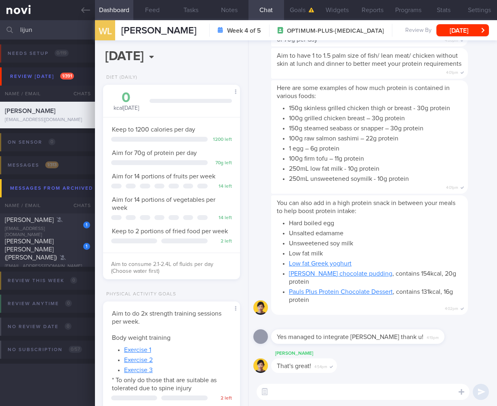
click at [300, 392] on textarea at bounding box center [362, 392] width 213 height 16
click at [265, 390] on button "button" at bounding box center [264, 392] width 15 height 15
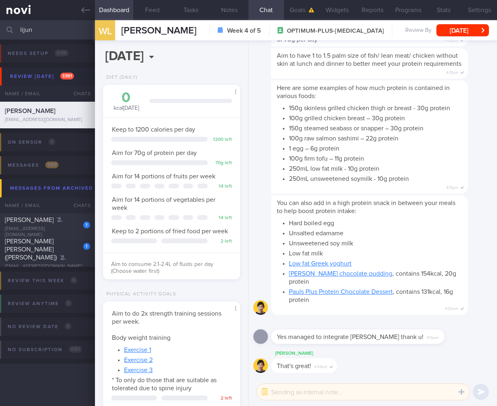
click at [288, 391] on textarea at bounding box center [362, 392] width 213 height 16
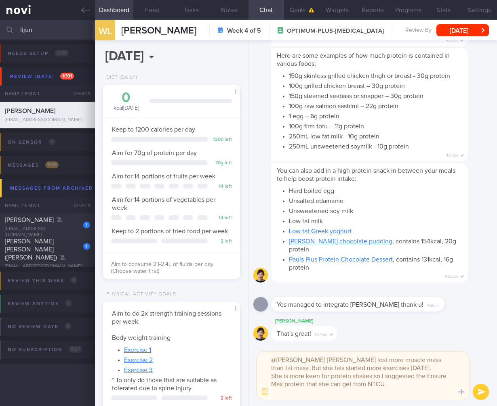
type textarea "@[PERSON_NAME] [PERSON_NAME] lost more muscle mass than fat mass. But she has s…"
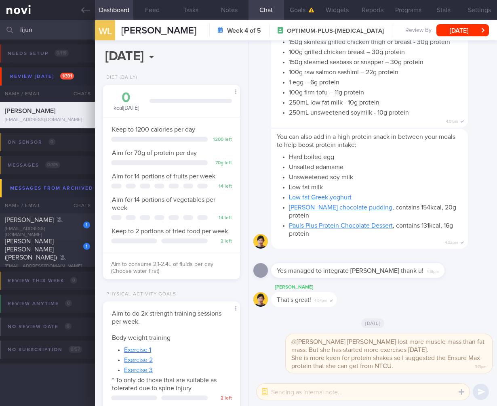
drag, startPoint x: 61, startPoint y: 35, endPoint x: -21, endPoint y: 24, distance: 83.1
click at [0, 24] on html "You are offline! Some functionality will be unavailable Patients New Users Coac…" at bounding box center [248, 203] width 497 height 406
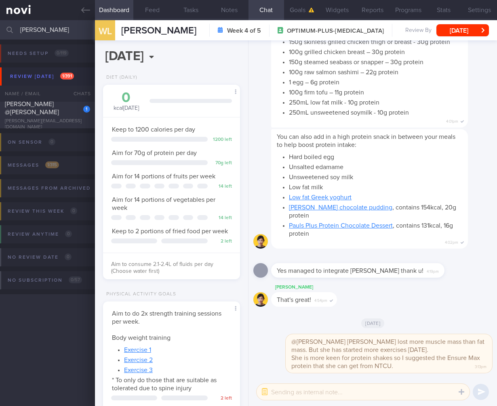
type input "[PERSON_NAME]"
click at [61, 115] on div "[PERSON_NAME] @[PERSON_NAME]" at bounding box center [46, 108] width 83 height 16
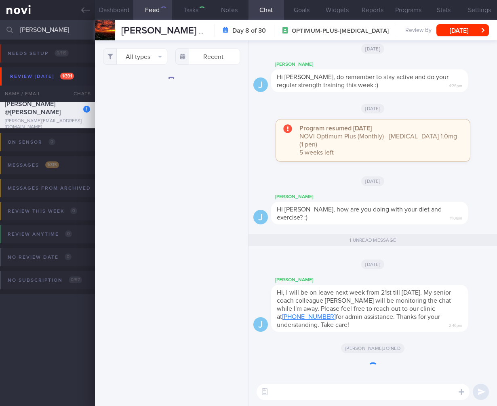
checkbox input "true"
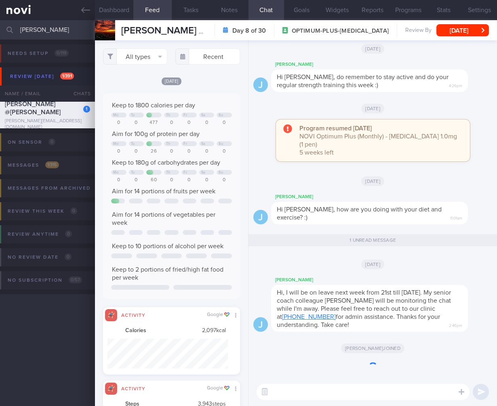
scroll to position [30, 120]
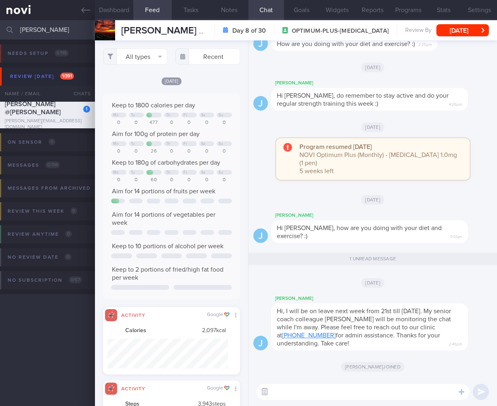
click at [268, 391] on button "button" at bounding box center [264, 392] width 15 height 15
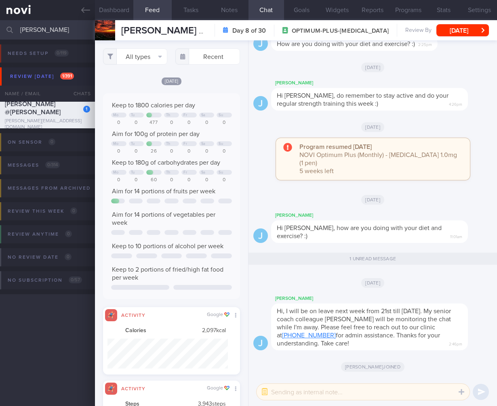
drag, startPoint x: 287, startPoint y: 391, endPoint x: 435, endPoint y: 385, distance: 147.5
click at [288, 391] on textarea at bounding box center [362, 392] width 213 height 16
click at [288, 395] on textarea "@[PERSON_NAME] Mr [PERSON_NAME] has been very busy" at bounding box center [362, 392] width 213 height 16
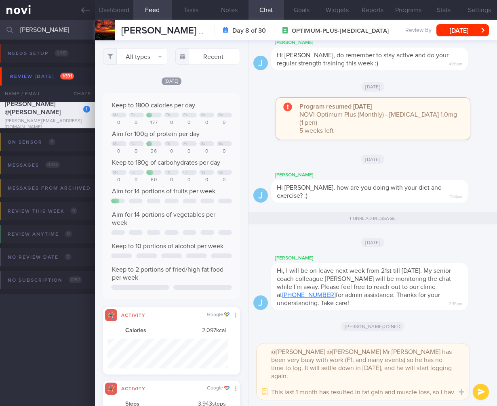
scroll to position [0, 0]
type textarea "@[PERSON_NAME] @[PERSON_NAME] Mr [PERSON_NAME] has been very busy with work (F1…"
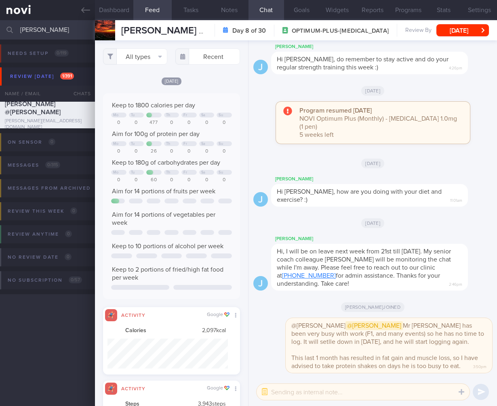
drag, startPoint x: 59, startPoint y: 25, endPoint x: -8, endPoint y: 16, distance: 67.1
click at [0, 16] on html "You are offline! Some functionality will be unavailable Patients New Users Coac…" at bounding box center [248, 203] width 497 height 406
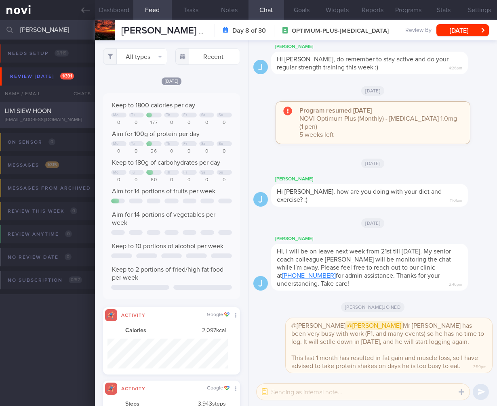
type input "[PERSON_NAME]"
click at [46, 107] on div "LIM SIEW HOON" at bounding box center [46, 111] width 83 height 8
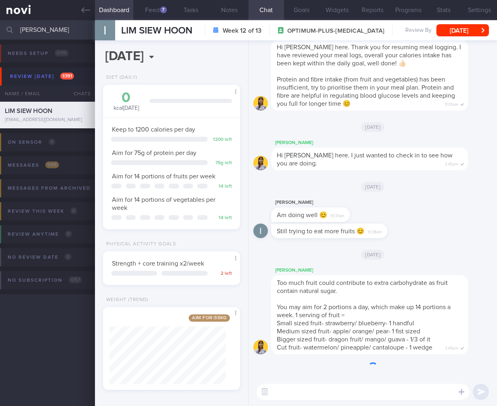
scroll to position [69, 116]
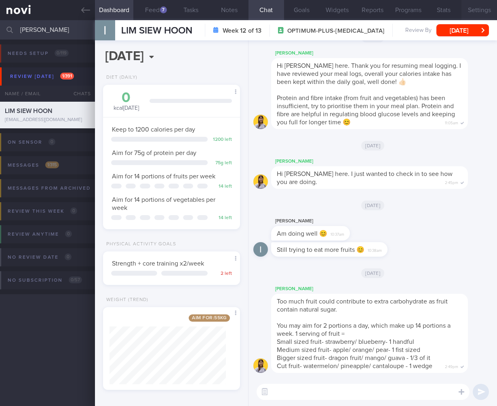
click at [472, 17] on button "Settings" at bounding box center [479, 10] width 36 height 20
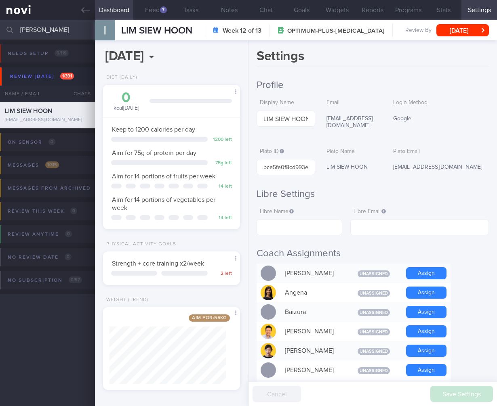
click at [474, 15] on button "Settings" at bounding box center [479, 10] width 36 height 20
click at [412, 13] on button "Programs" at bounding box center [408, 10] width 36 height 20
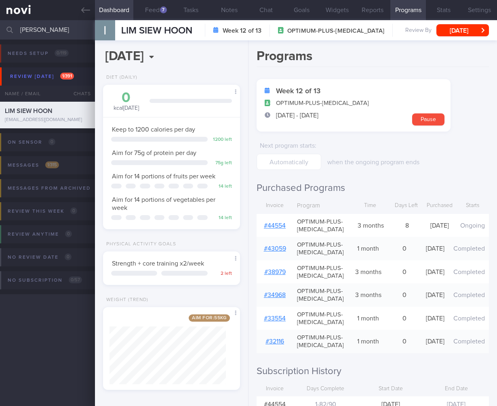
scroll to position [159, 0]
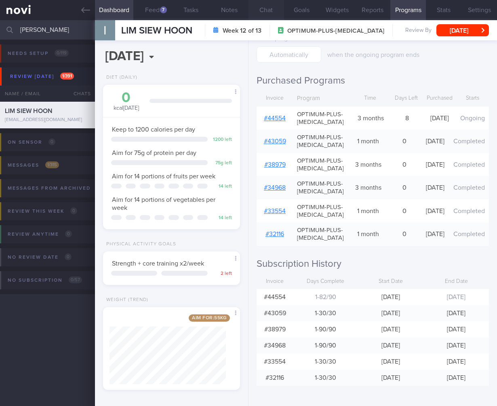
click at [272, 6] on button "Chat" at bounding box center [266, 10] width 36 height 20
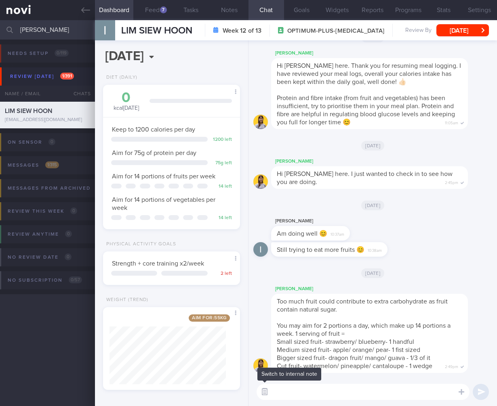
click at [261, 391] on button "button" at bounding box center [264, 392] width 15 height 15
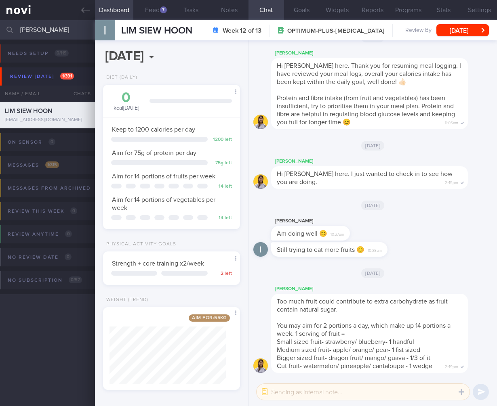
click at [284, 395] on textarea at bounding box center [362, 392] width 213 height 16
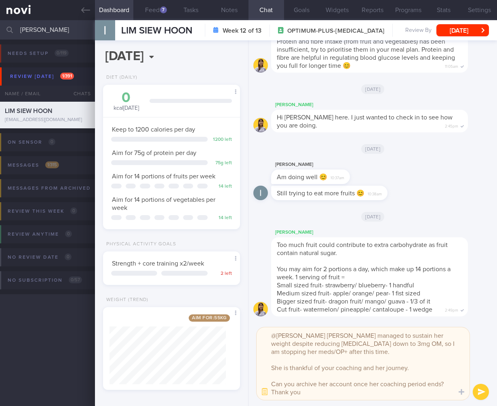
type textarea "@[PERSON_NAME] [PERSON_NAME] managed to sustain her weight despite reducing [ME…"
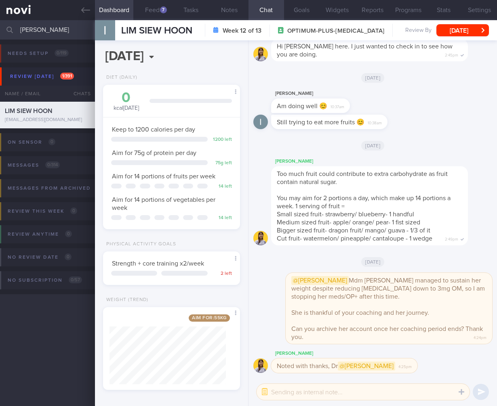
drag, startPoint x: 63, startPoint y: 30, endPoint x: -54, endPoint y: 25, distance: 117.6
click at [0, 25] on html "You are offline! Some functionality will be unavailable Patients New Users Coac…" at bounding box center [248, 203] width 497 height 406
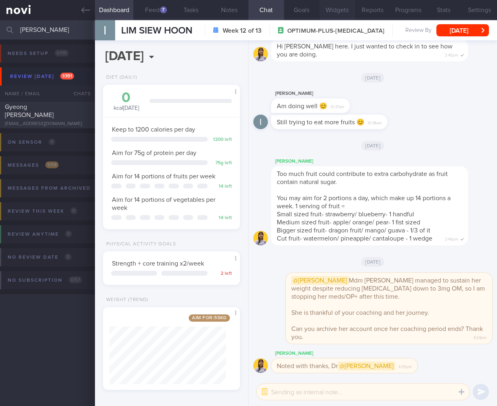
type input "[PERSON_NAME]"
click at [59, 121] on div "[EMAIL_ADDRESS][DOMAIN_NAME]" at bounding box center [47, 124] width 85 height 6
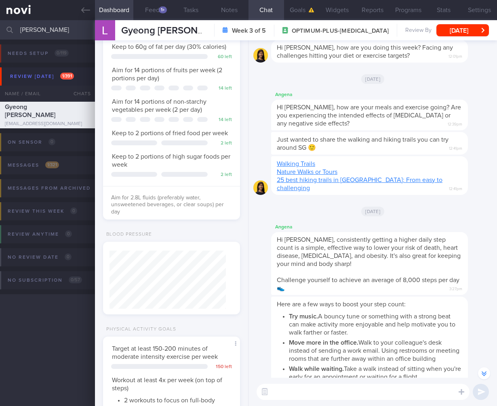
scroll to position [335, 0]
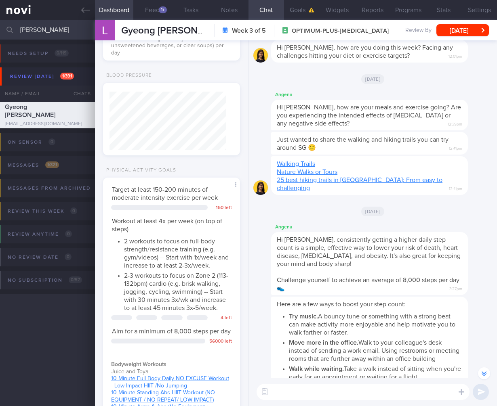
click at [330, 253] on div "Hi [PERSON_NAME], consistently getting a higher daily step count is a simple, e…" at bounding box center [369, 263] width 197 height 63
click at [37, 30] on input "[PERSON_NAME]" at bounding box center [248, 29] width 497 height 19
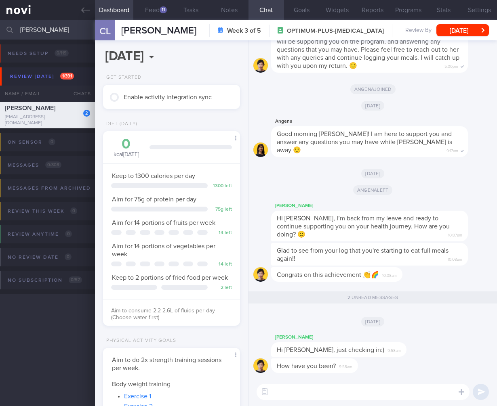
scroll to position [70, 116]
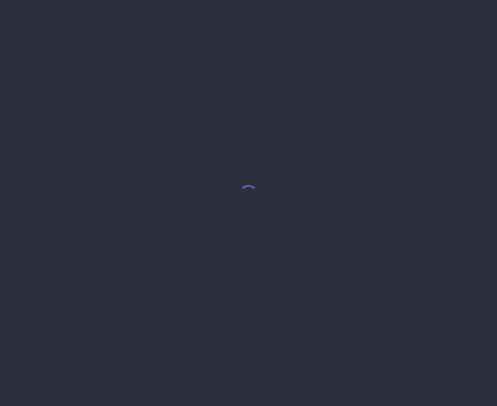
select select "9"
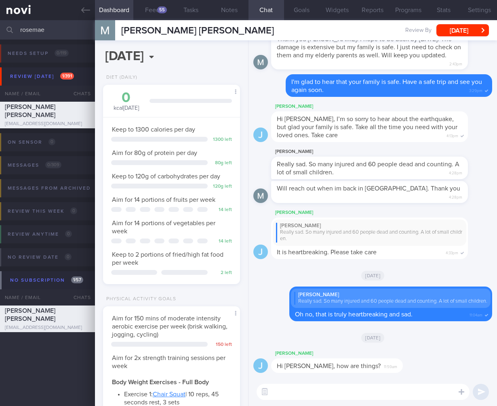
scroll to position [58, 116]
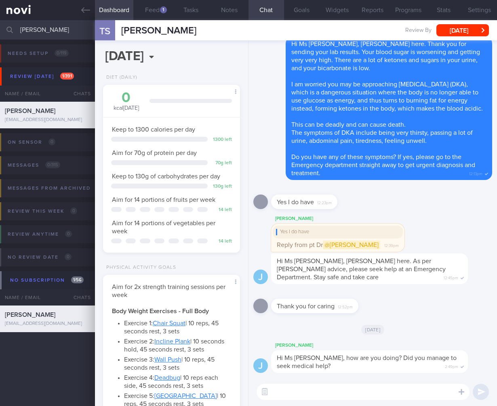
select select "4"
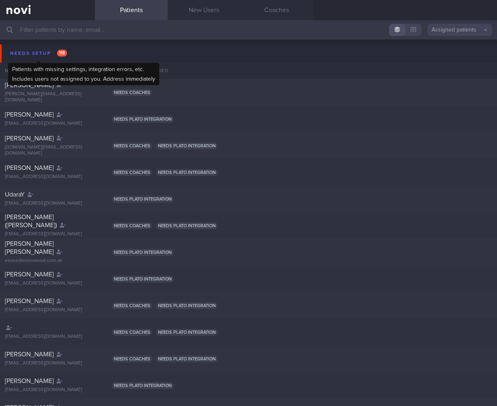
click at [42, 53] on div "Needs setup 119" at bounding box center [38, 53] width 61 height 11
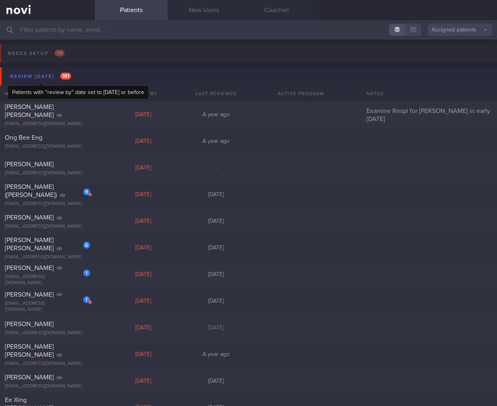
click at [55, 80] on div "Review [DATE] 391" at bounding box center [40, 76] width 65 height 11
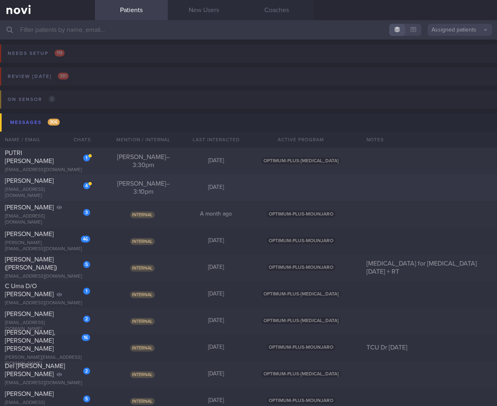
click at [73, 198] on div "4 Simran Minhas ssimranminhas@gmail.com Charlotte Tan – 3:10pm Today" at bounding box center [248, 187] width 497 height 27
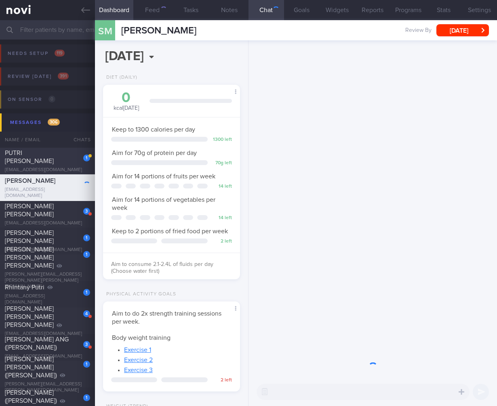
scroll to position [70, 116]
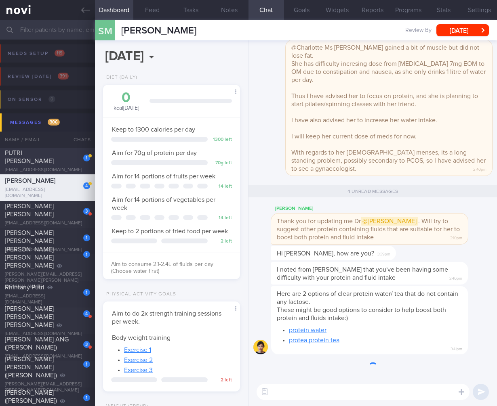
click at [66, 161] on div "PUTRI ADRIEANNA BINTE EDRIN" at bounding box center [46, 157] width 83 height 16
select select "9"
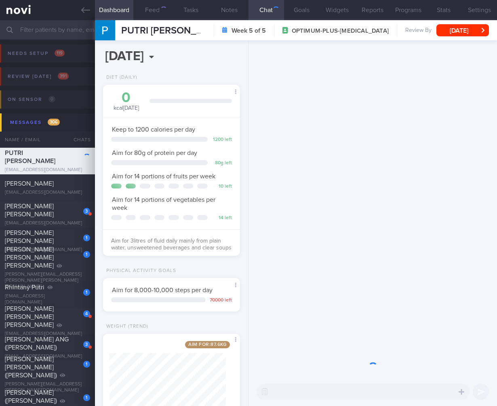
scroll to position [70, 116]
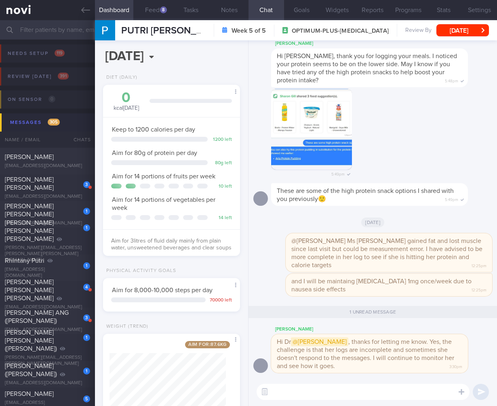
click at [65, 124] on button "Messages 305" at bounding box center [249, 122] width 499 height 18
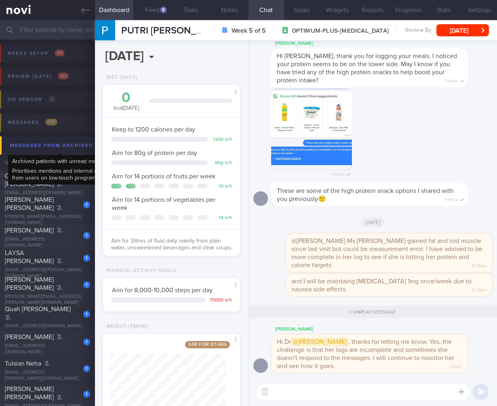
click at [75, 148] on div "Messages from Archived 694" at bounding box center [60, 145] width 105 height 11
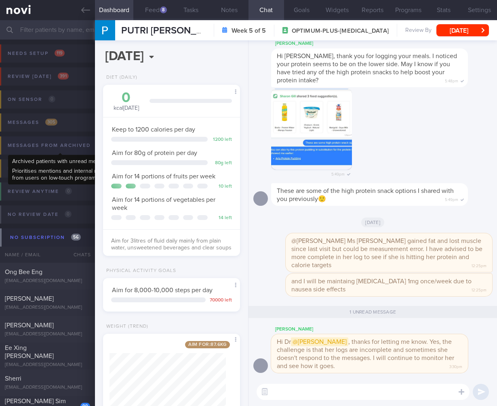
click at [75, 148] on div "Messages from Archived 694" at bounding box center [58, 145] width 105 height 11
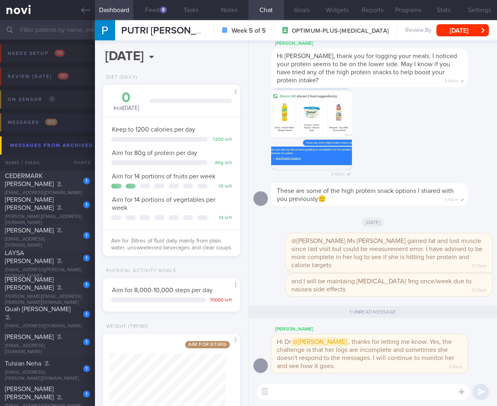
click at [71, 124] on button "Messages 305" at bounding box center [247, 124] width 499 height 23
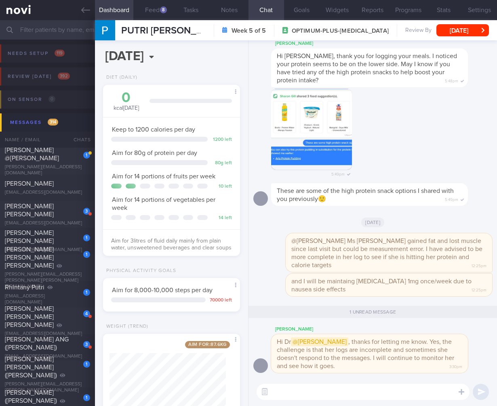
select select "9"
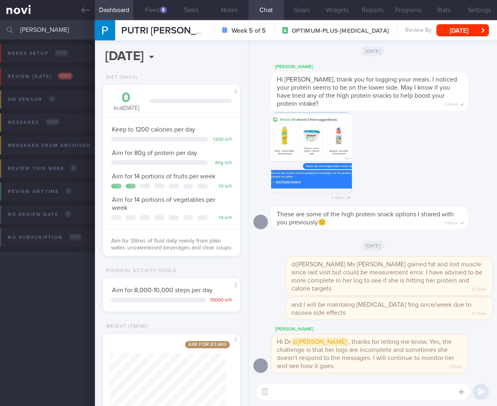
scroll to position [70, 116]
click at [71, 79] on span "1 / 392" at bounding box center [65, 76] width 15 height 7
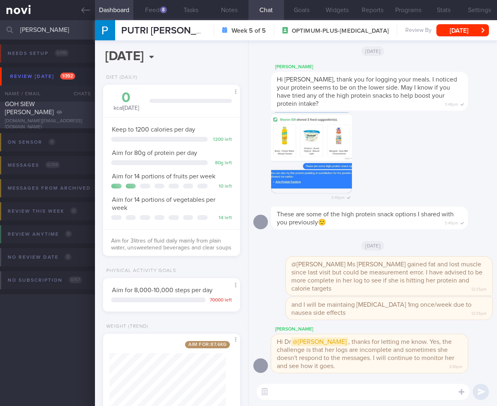
click at [53, 110] on div "GOH SIEW [PERSON_NAME]" at bounding box center [46, 108] width 83 height 16
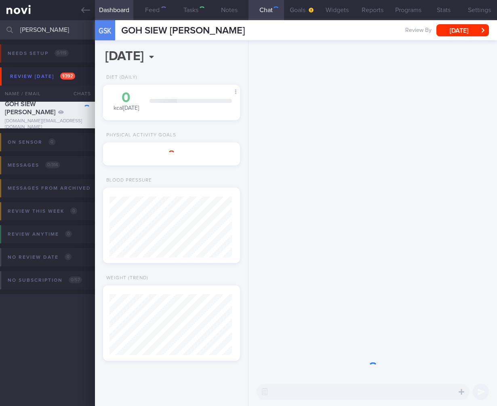
scroll to position [58, 116]
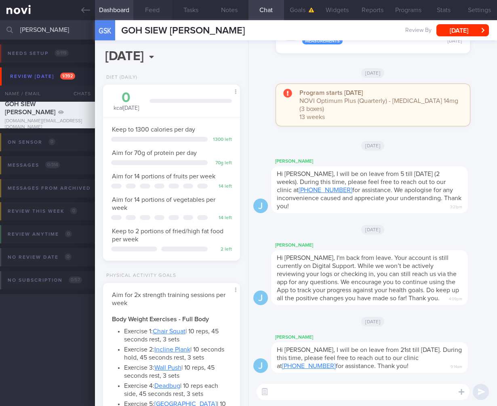
click at [147, 10] on button "Feed" at bounding box center [152, 10] width 38 height 20
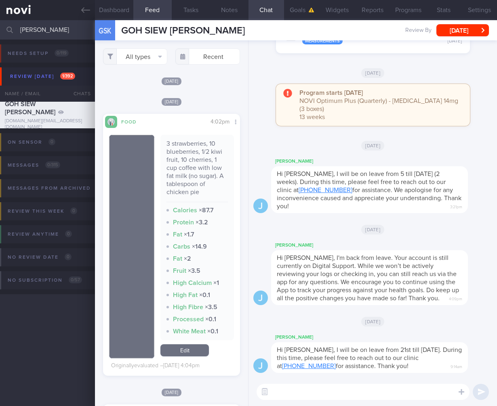
drag, startPoint x: 55, startPoint y: 34, endPoint x: -39, endPoint y: 26, distance: 93.9
click at [0, 26] on html "You are offline! Some functionality will be unavailable Patients New Users Coac…" at bounding box center [248, 203] width 497 height 406
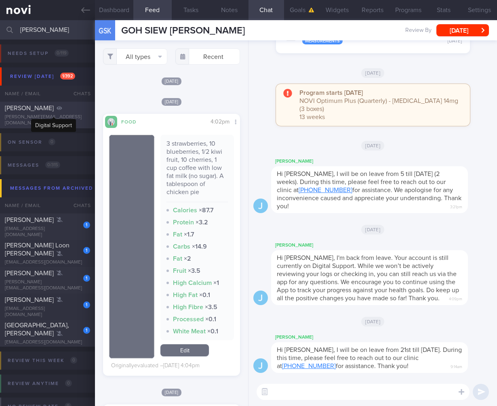
type input "brian"
click at [46, 111] on span "[PERSON_NAME]" at bounding box center [29, 108] width 49 height 6
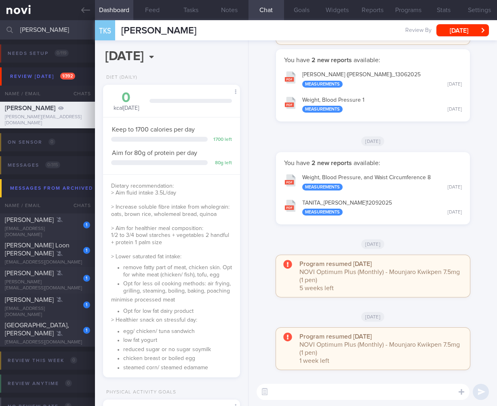
scroll to position [70, 116]
drag, startPoint x: 47, startPoint y: 27, endPoint x: -26, endPoint y: 17, distance: 74.2
click at [0, 17] on html "You are offline! Some functionality will be unavailable Patients New Users Coac…" at bounding box center [248, 203] width 497 height 406
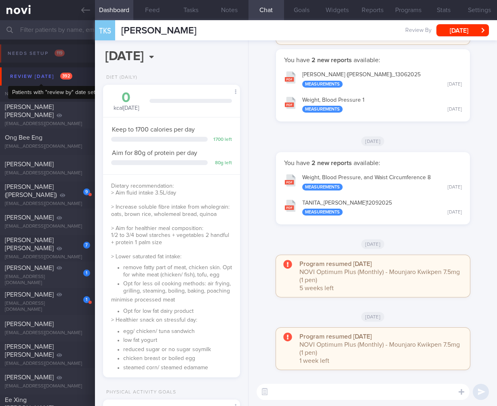
click at [54, 76] on div "Review today 392" at bounding box center [41, 76] width 66 height 11
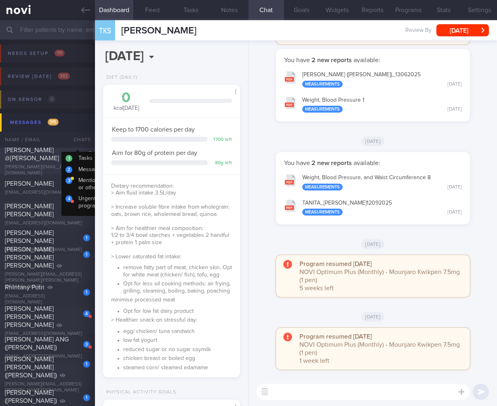
click at [66, 150] on div "[PERSON_NAME] @[PERSON_NAME]" at bounding box center [46, 154] width 83 height 16
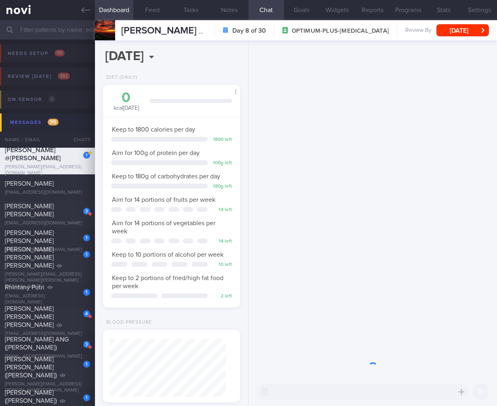
scroll to position [70, 116]
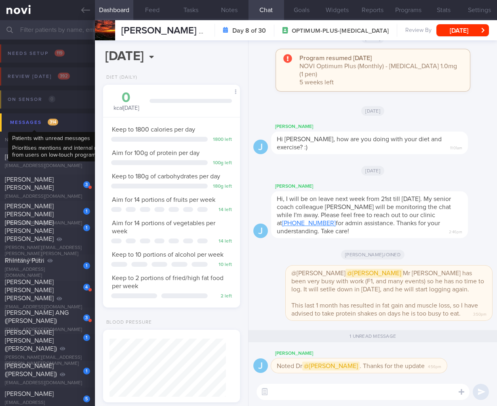
click at [51, 119] on span "314" at bounding box center [53, 122] width 10 height 7
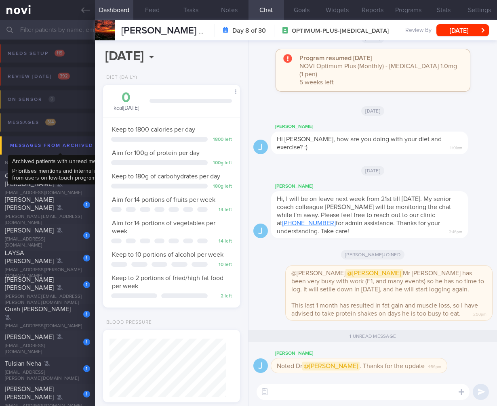
click at [51, 145] on div "Messages from Archived 694" at bounding box center [60, 145] width 105 height 11
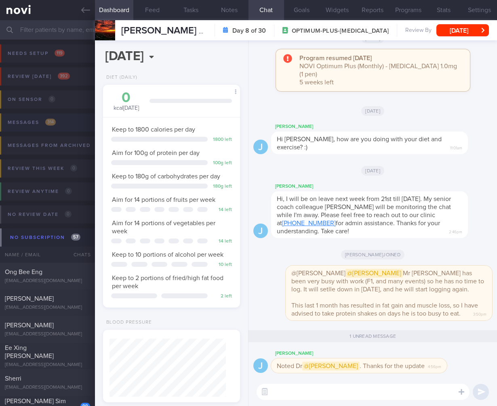
click at [59, 128] on button "Messages 314" at bounding box center [247, 124] width 499 height 23
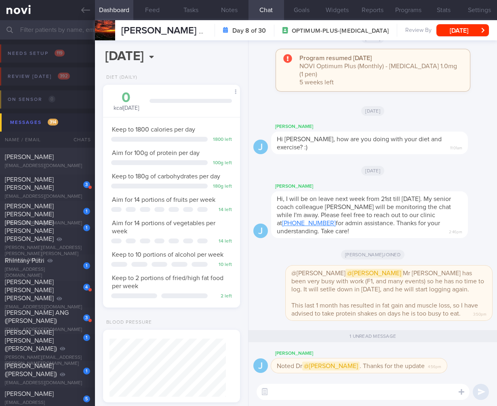
click at [65, 33] on input "text" at bounding box center [248, 29] width 497 height 19
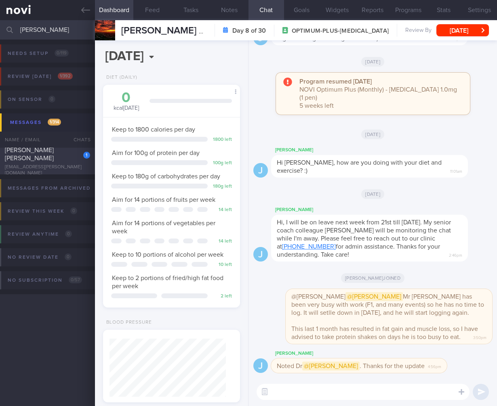
type input "[PERSON_NAME]"
click at [51, 162] on div "[PERSON_NAME] [PERSON_NAME]" at bounding box center [46, 154] width 83 height 16
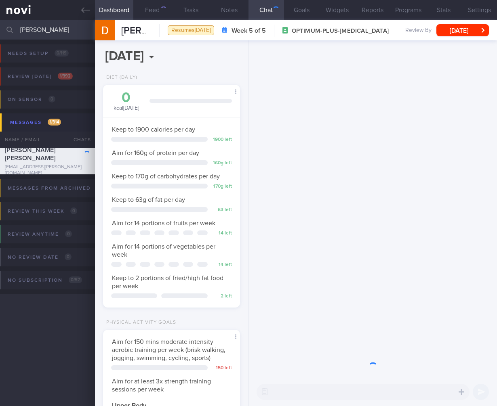
click at [266, 391] on div "​ ​" at bounding box center [362, 392] width 213 height 16
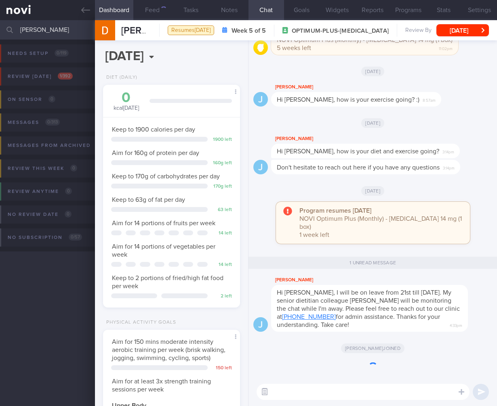
click at [264, 393] on icon "button" at bounding box center [264, 391] width 3 height 3
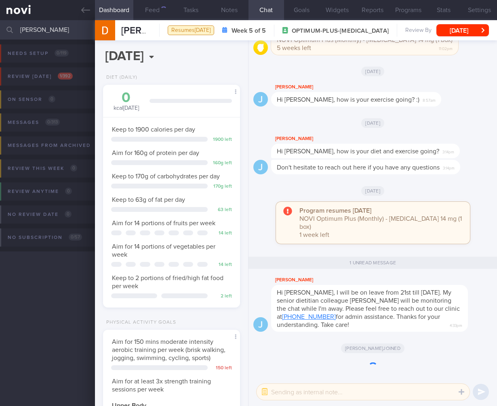
click at [291, 393] on textarea at bounding box center [362, 392] width 213 height 16
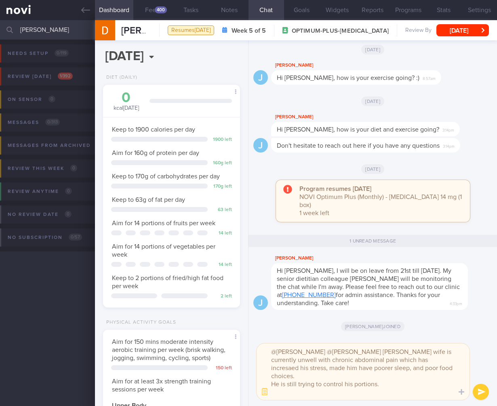
scroll to position [0, 0]
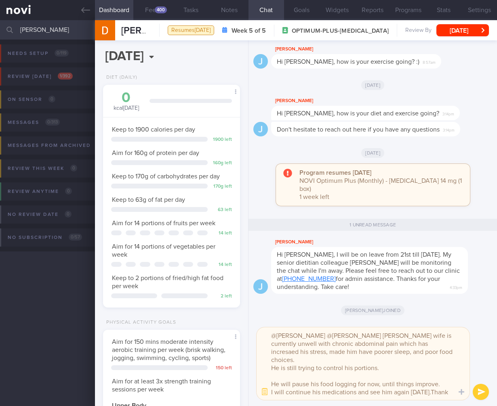
type textarea "@Joel @charlotte Mr Don Marco's wife is currently unwell with chronic abdominal…"
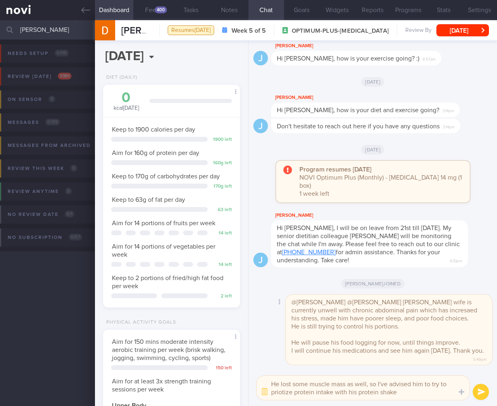
type textarea "He lost some muscle mass as well, so I've advised him to try to priotize protei…"
